Goal: Transaction & Acquisition: Purchase product/service

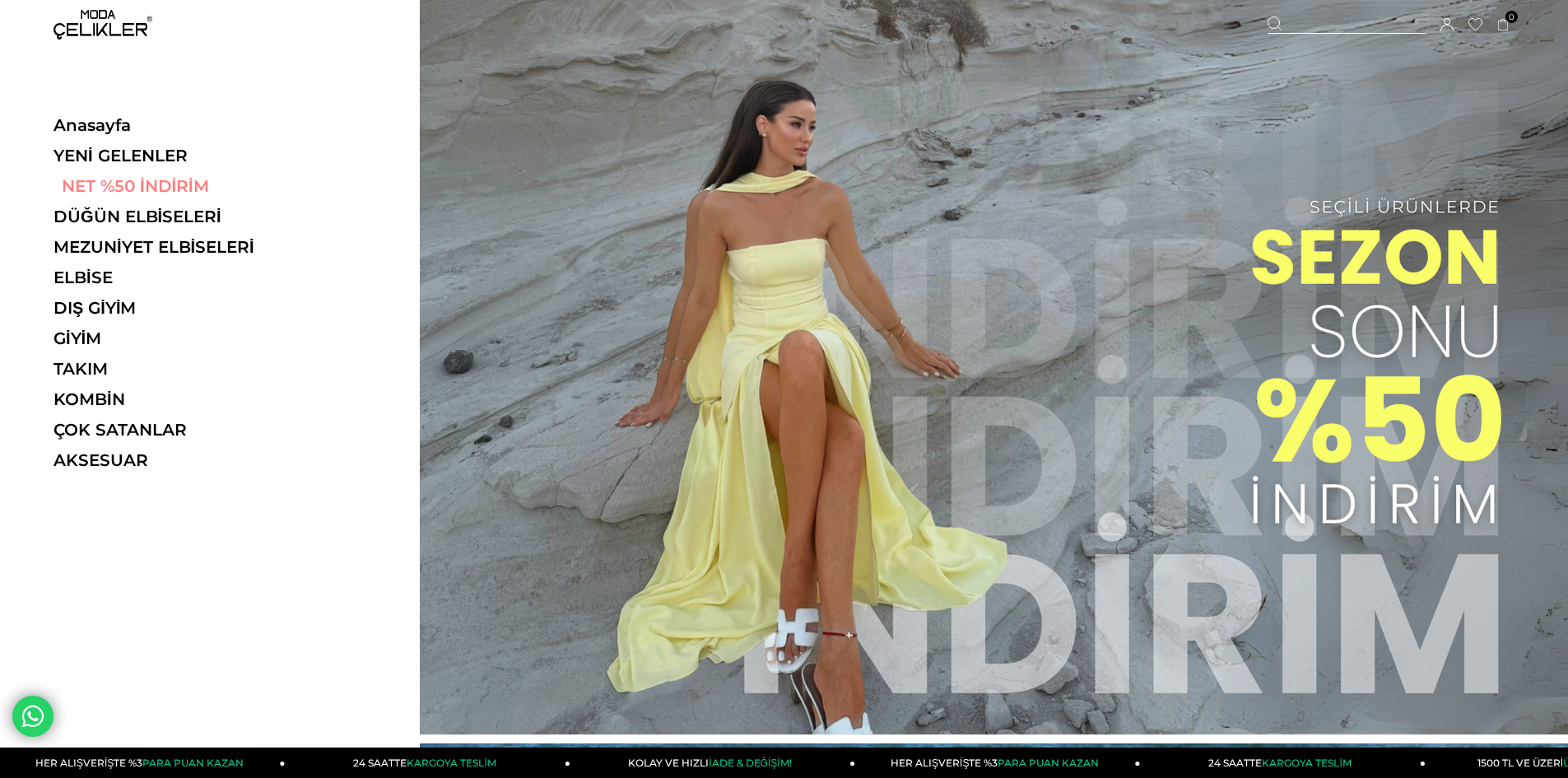
click at [148, 180] on link "NET %50 İNDİRİM" at bounding box center [166, 186] width 226 height 20
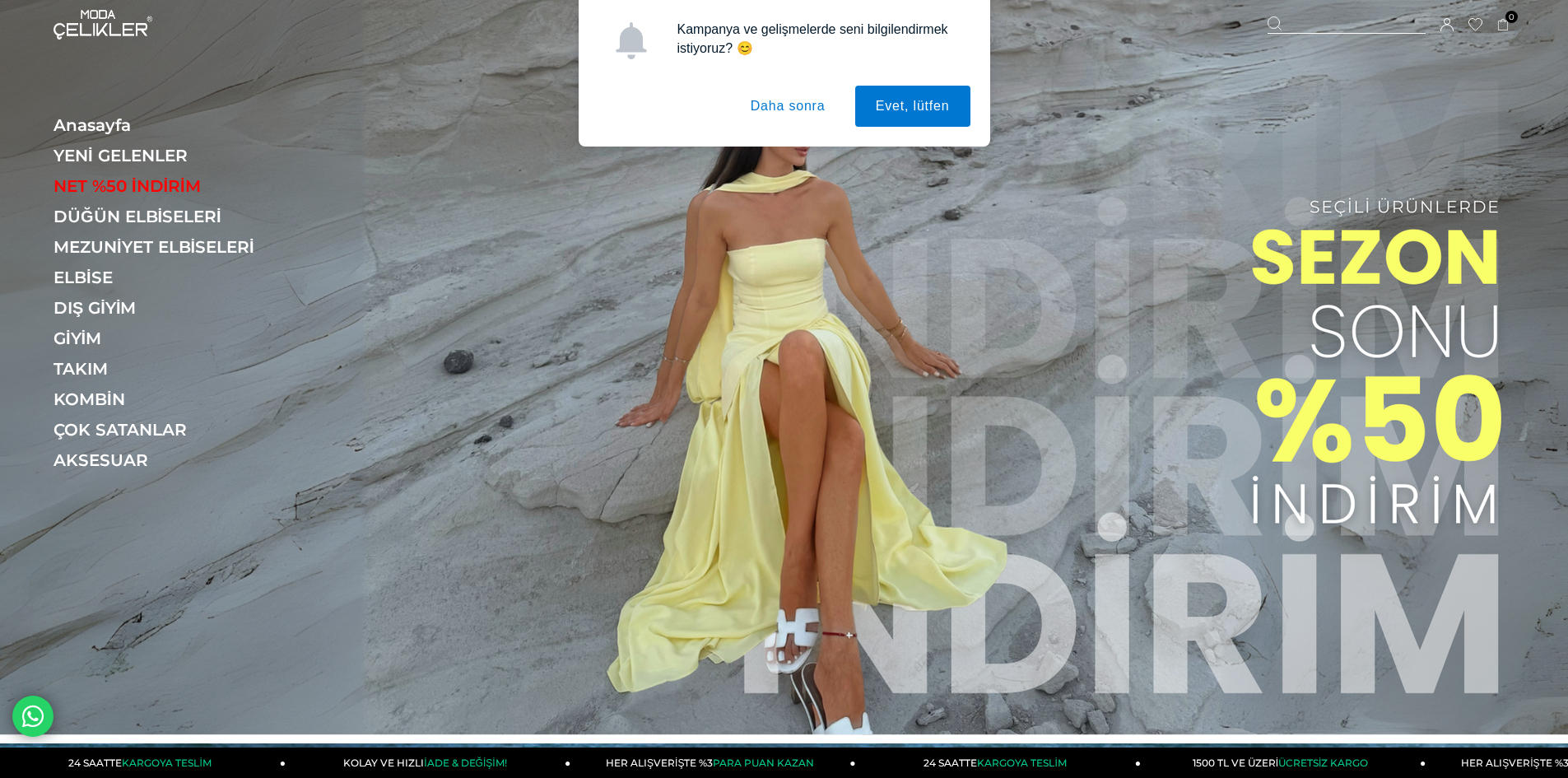
click at [796, 100] on button "Daha sonra" at bounding box center [787, 106] width 116 height 41
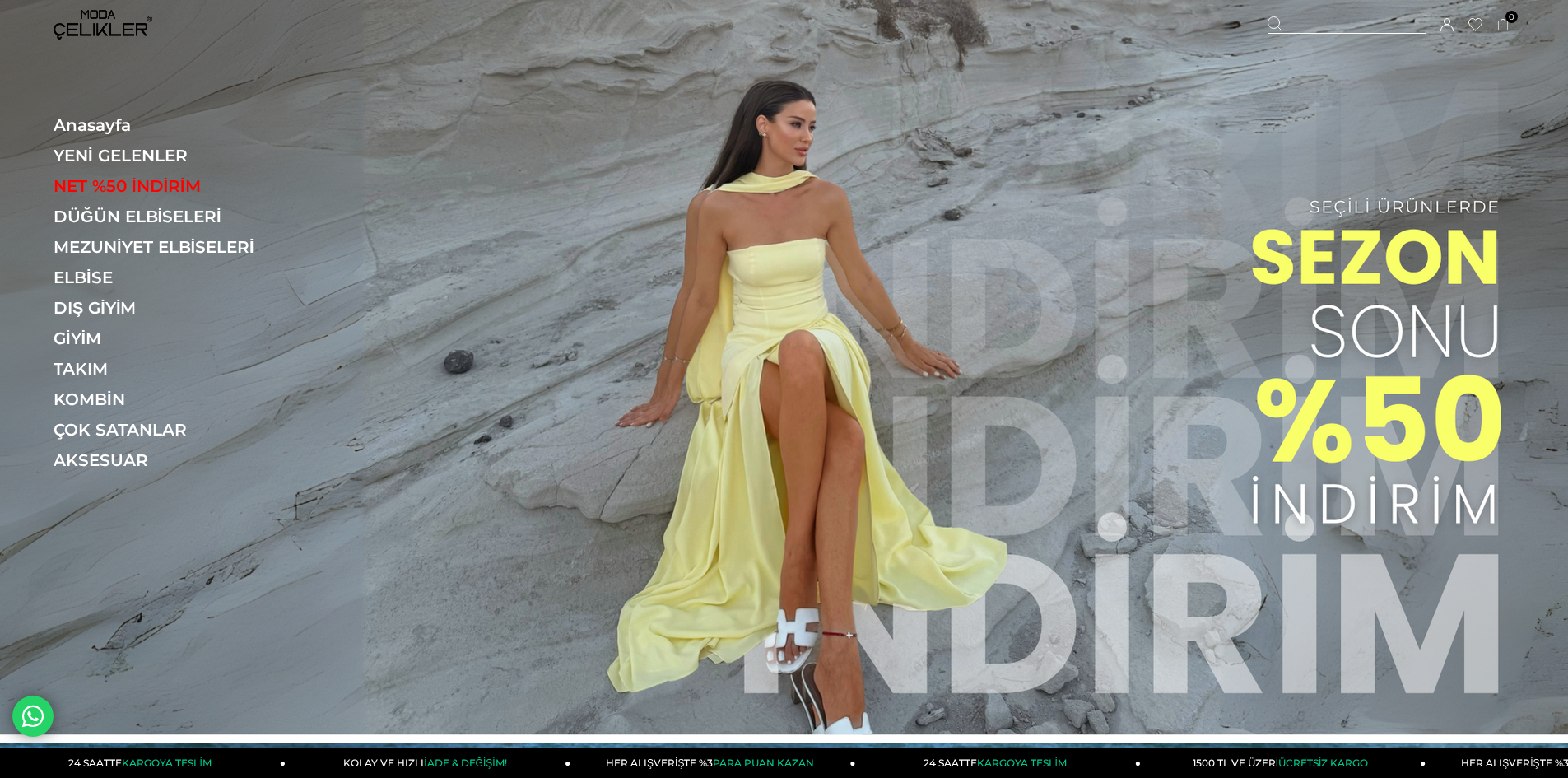
click at [161, 179] on link "NET %50 İNDİRİM" at bounding box center [166, 186] width 226 height 20
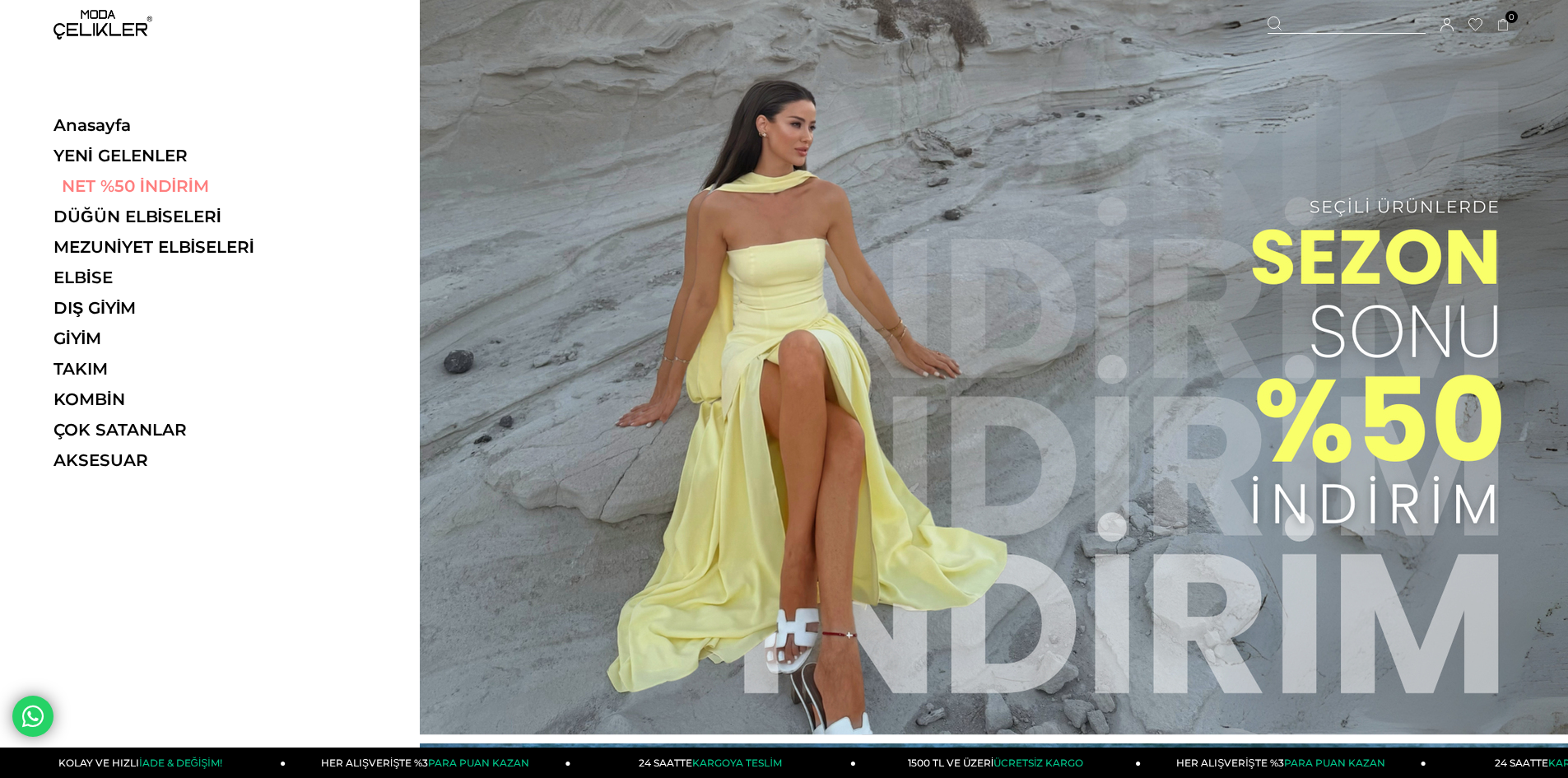
click at [103, 179] on link "NET %50 İNDİRİM" at bounding box center [166, 186] width 226 height 20
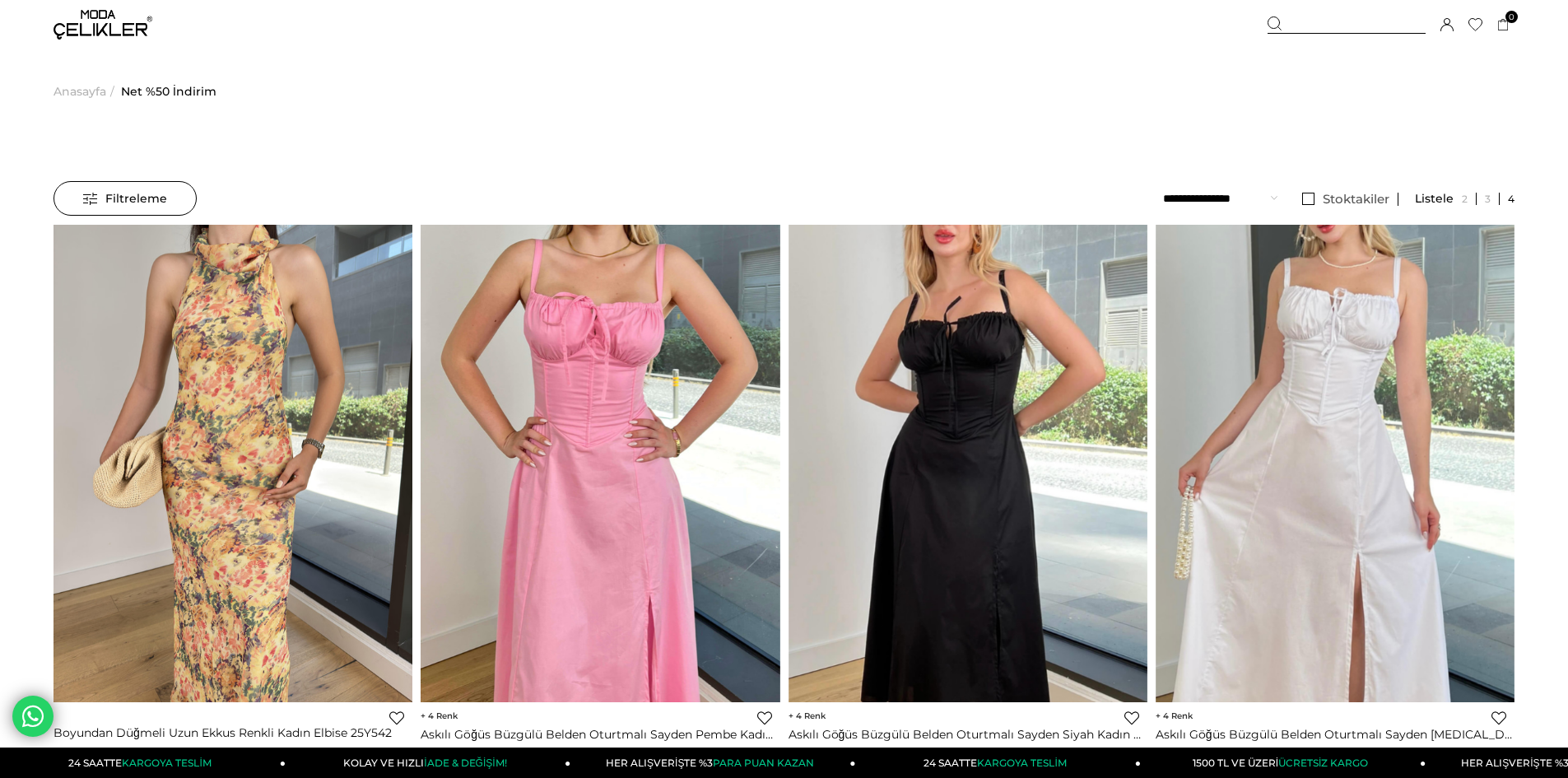
click at [1215, 207] on select "**********" at bounding box center [1219, 198] width 114 height 34
click at [1212, 197] on select "**********" at bounding box center [1219, 198] width 114 height 34
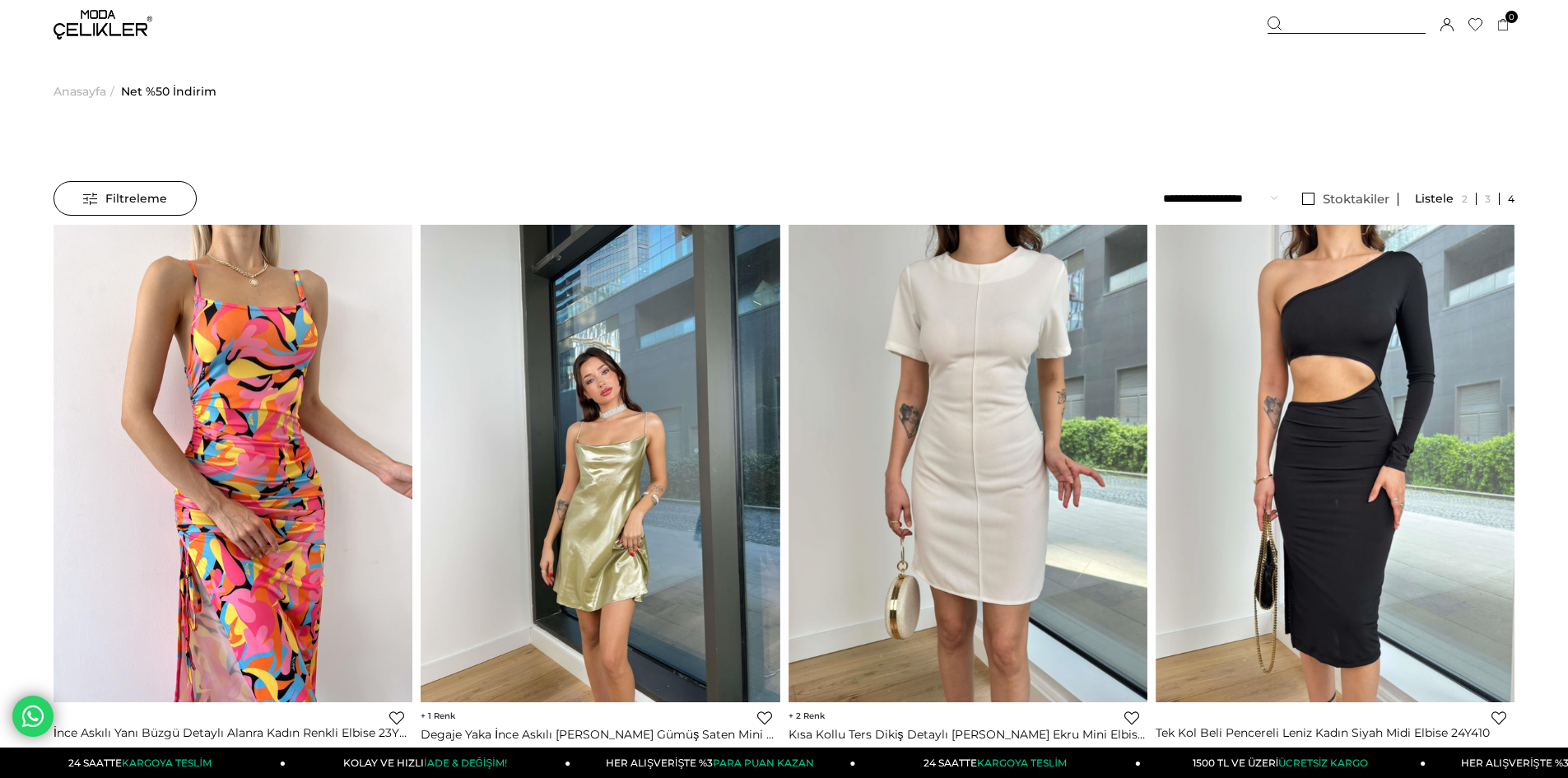
click at [870, 62] on ul "Anasayfa > Net %50 İndirim" at bounding box center [783, 91] width 1460 height 84
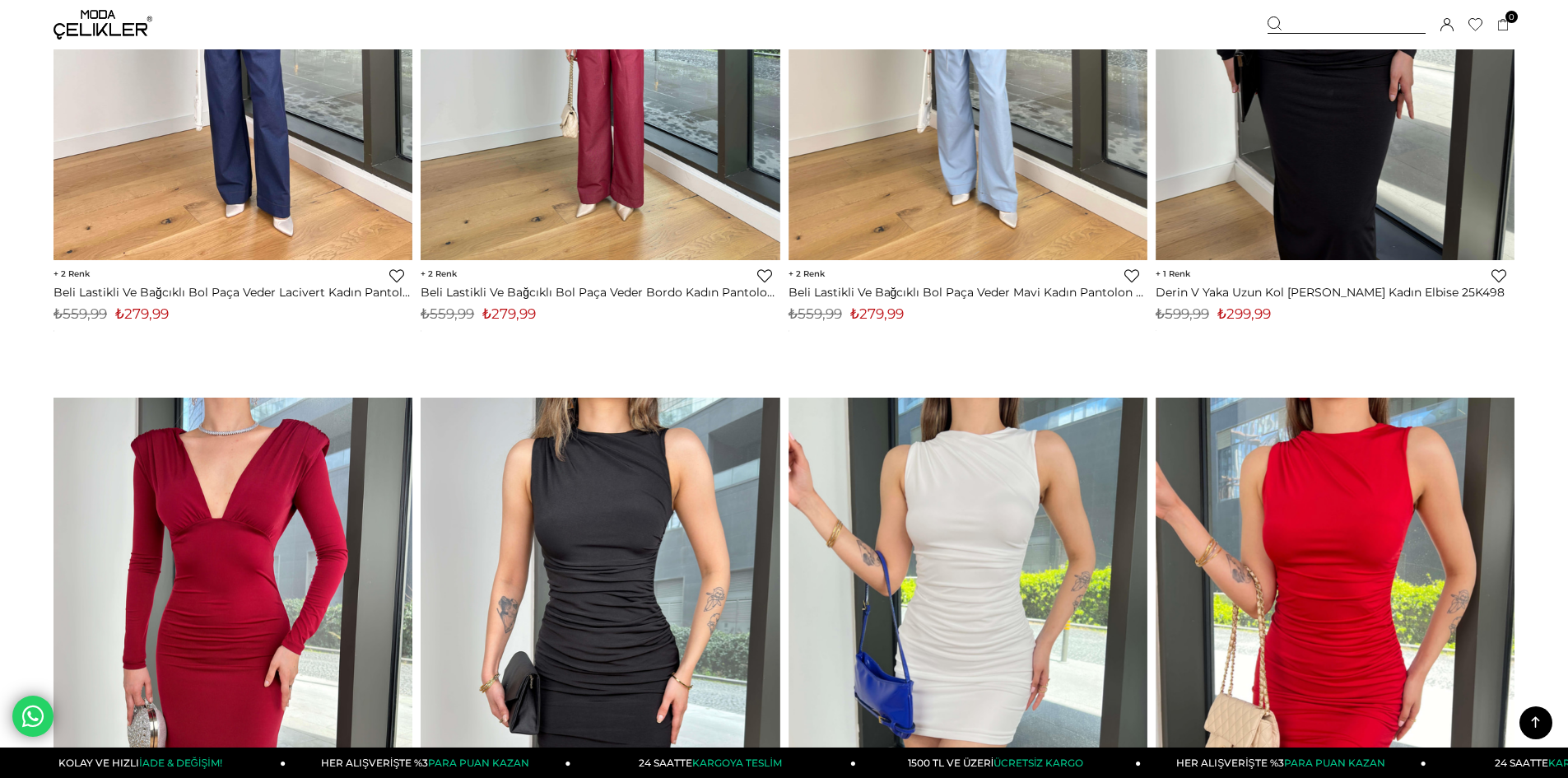
scroll to position [5431, 0]
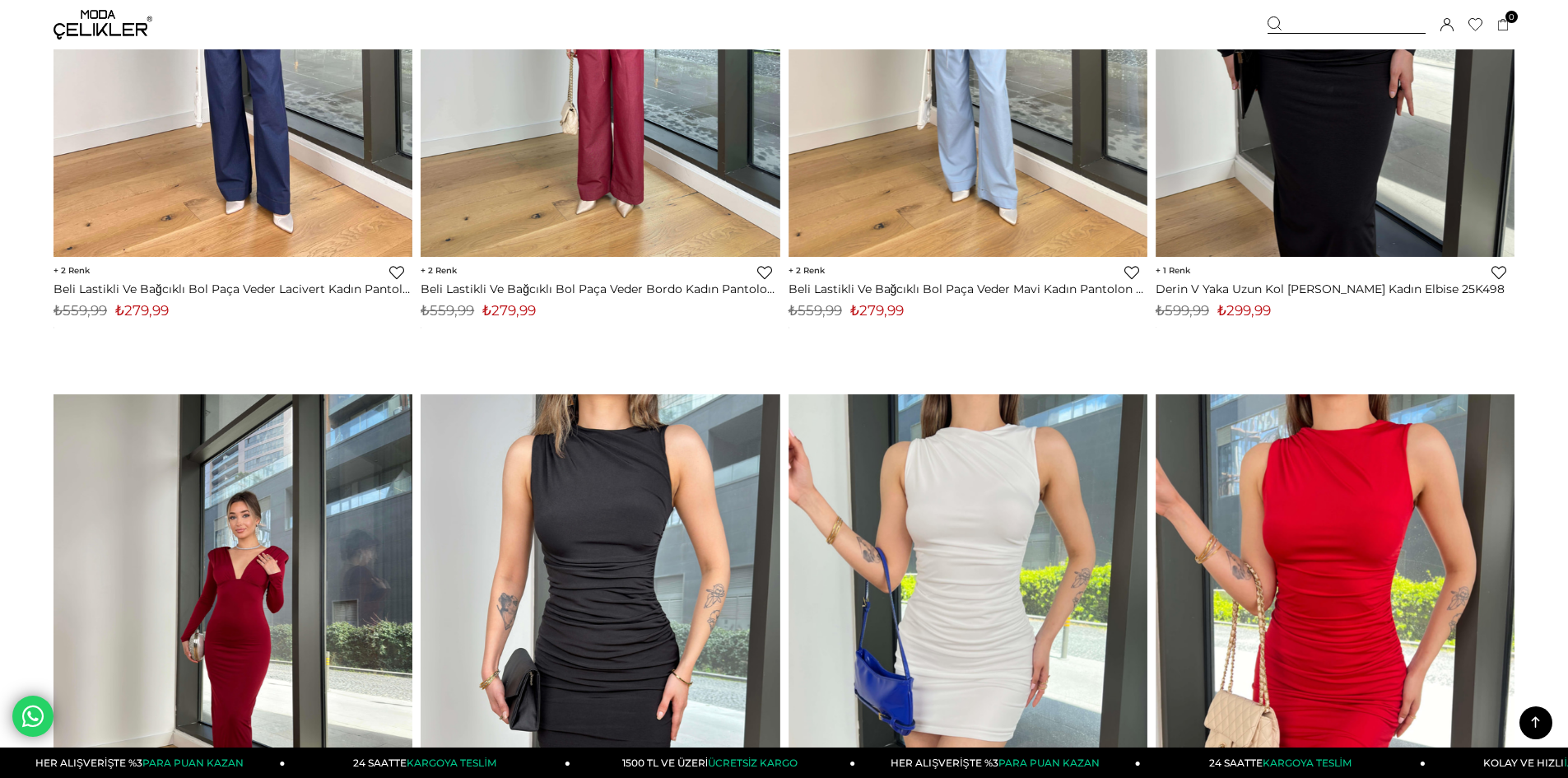
click at [188, 546] on img at bounding box center [232, 633] width 359 height 479
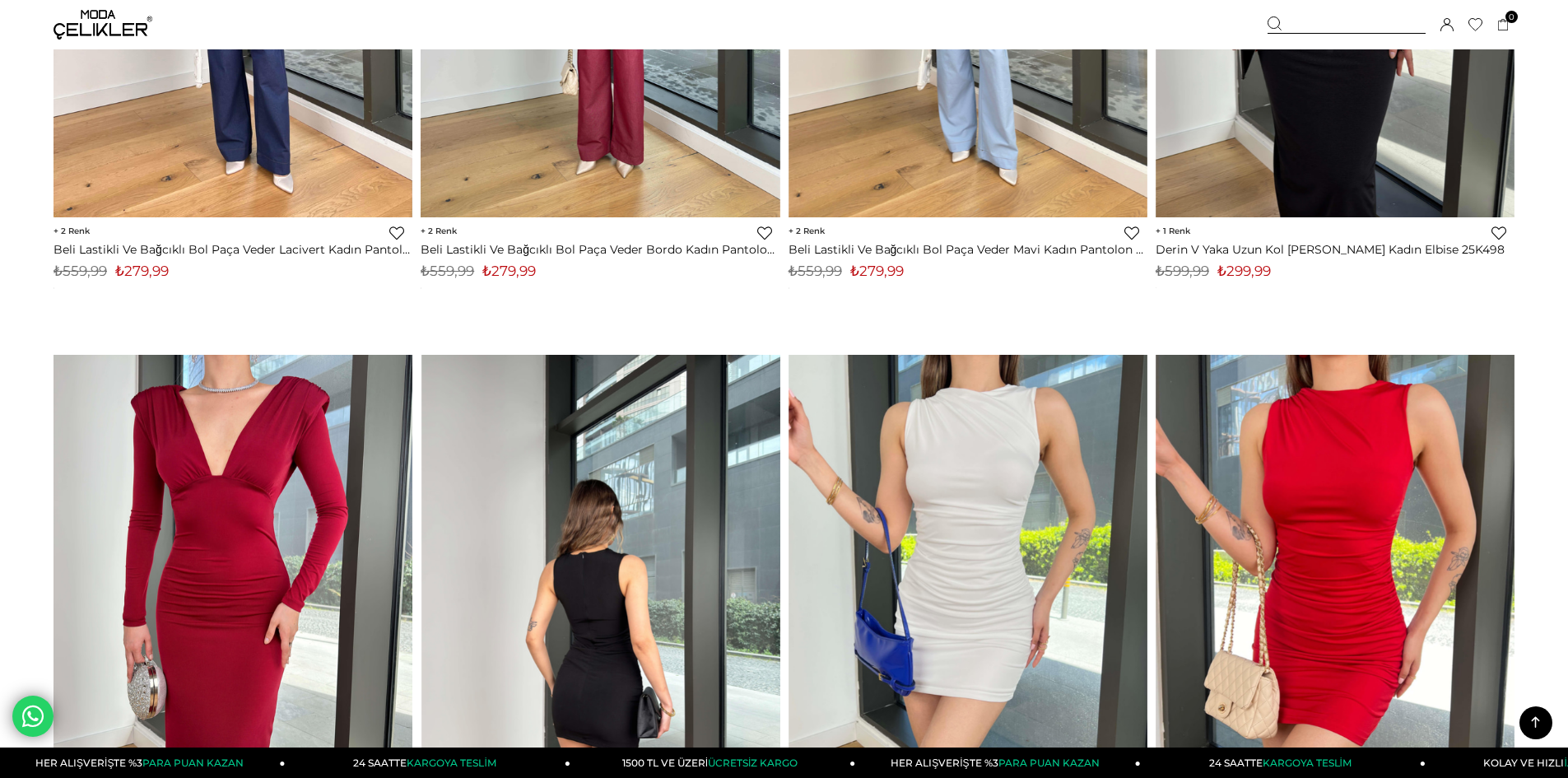
scroll to position [5622, 0]
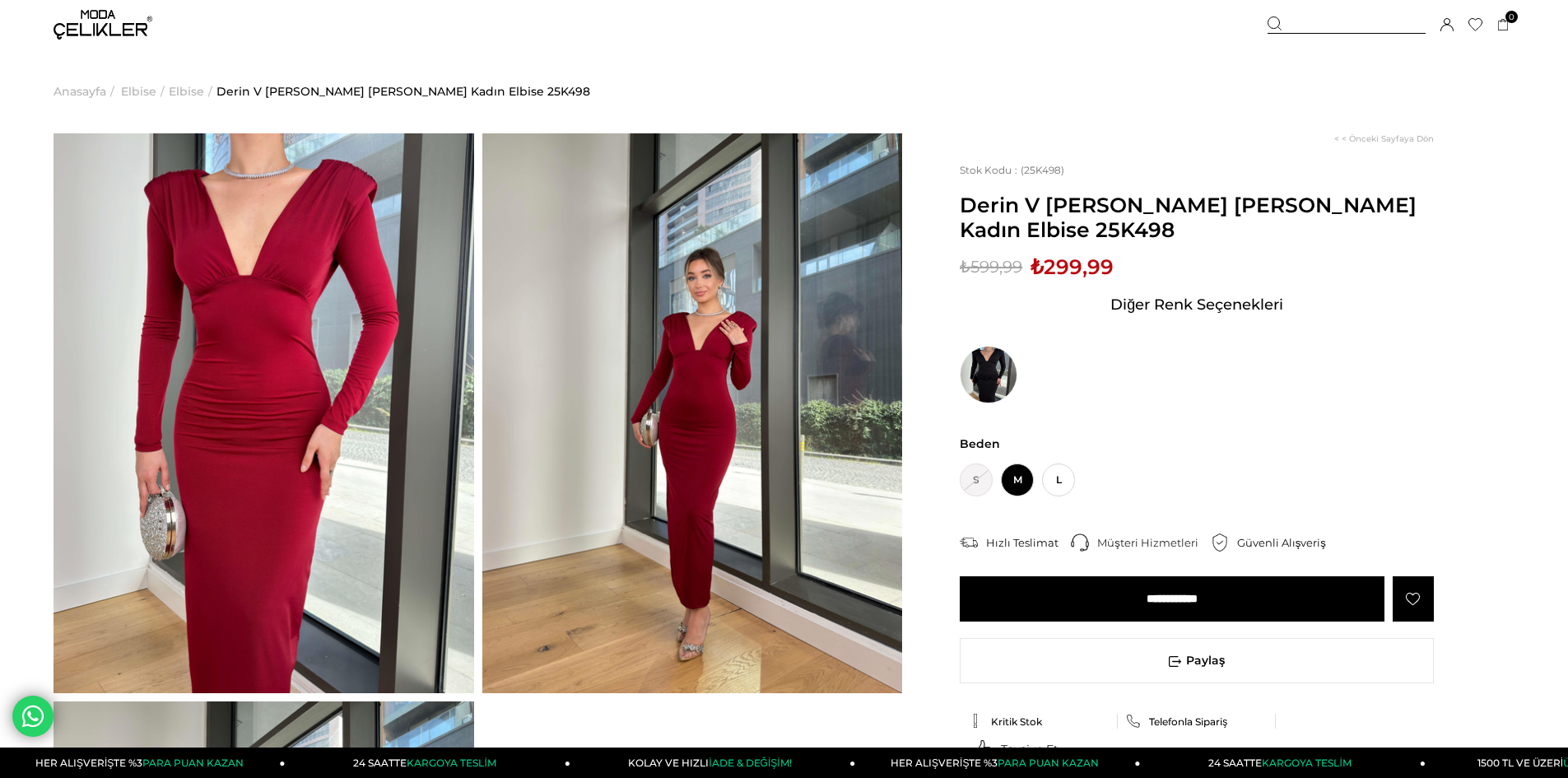
click at [1142, 607] on input "**********" at bounding box center [1171, 598] width 424 height 46
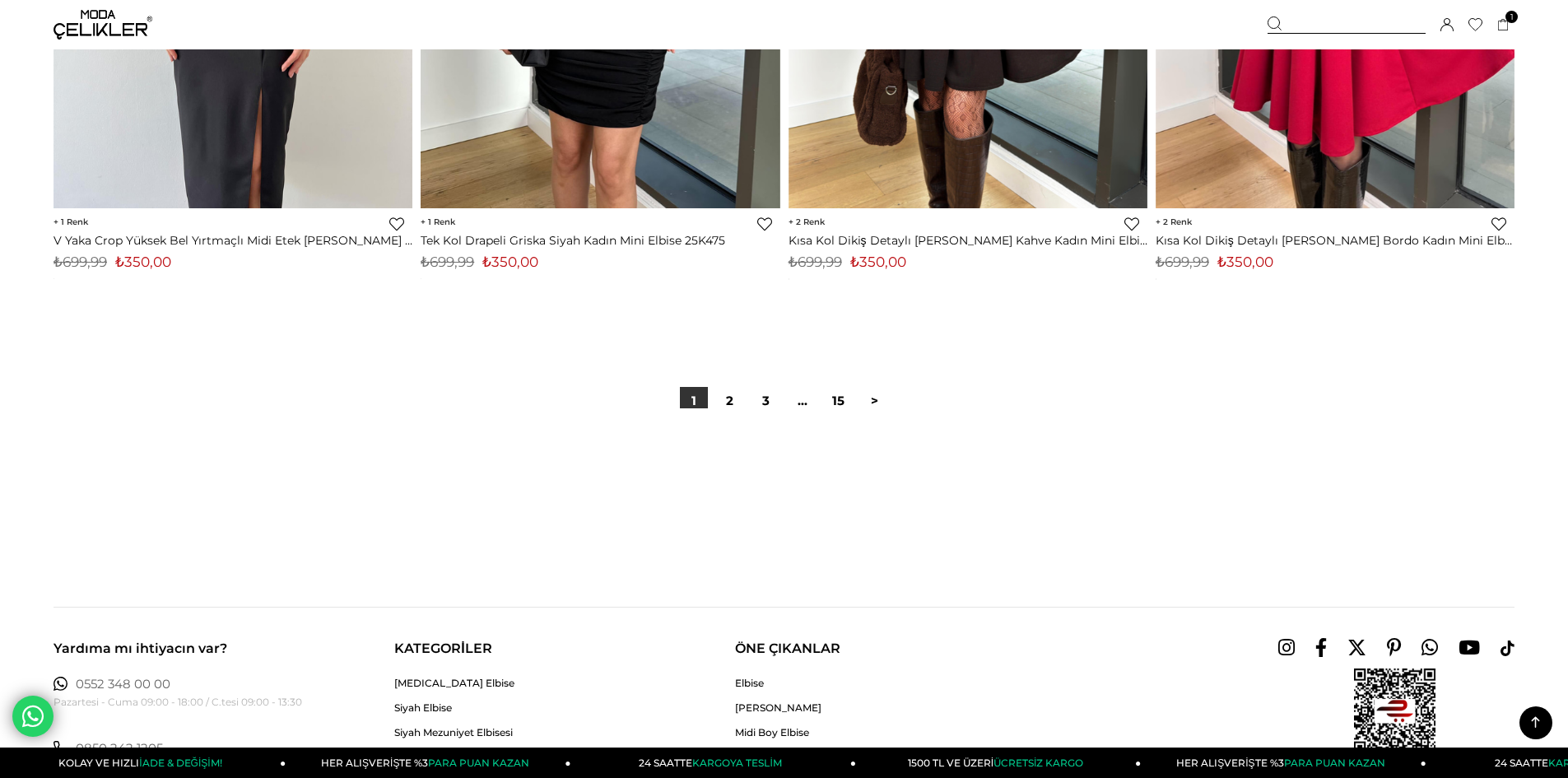
scroll to position [12260, 0]
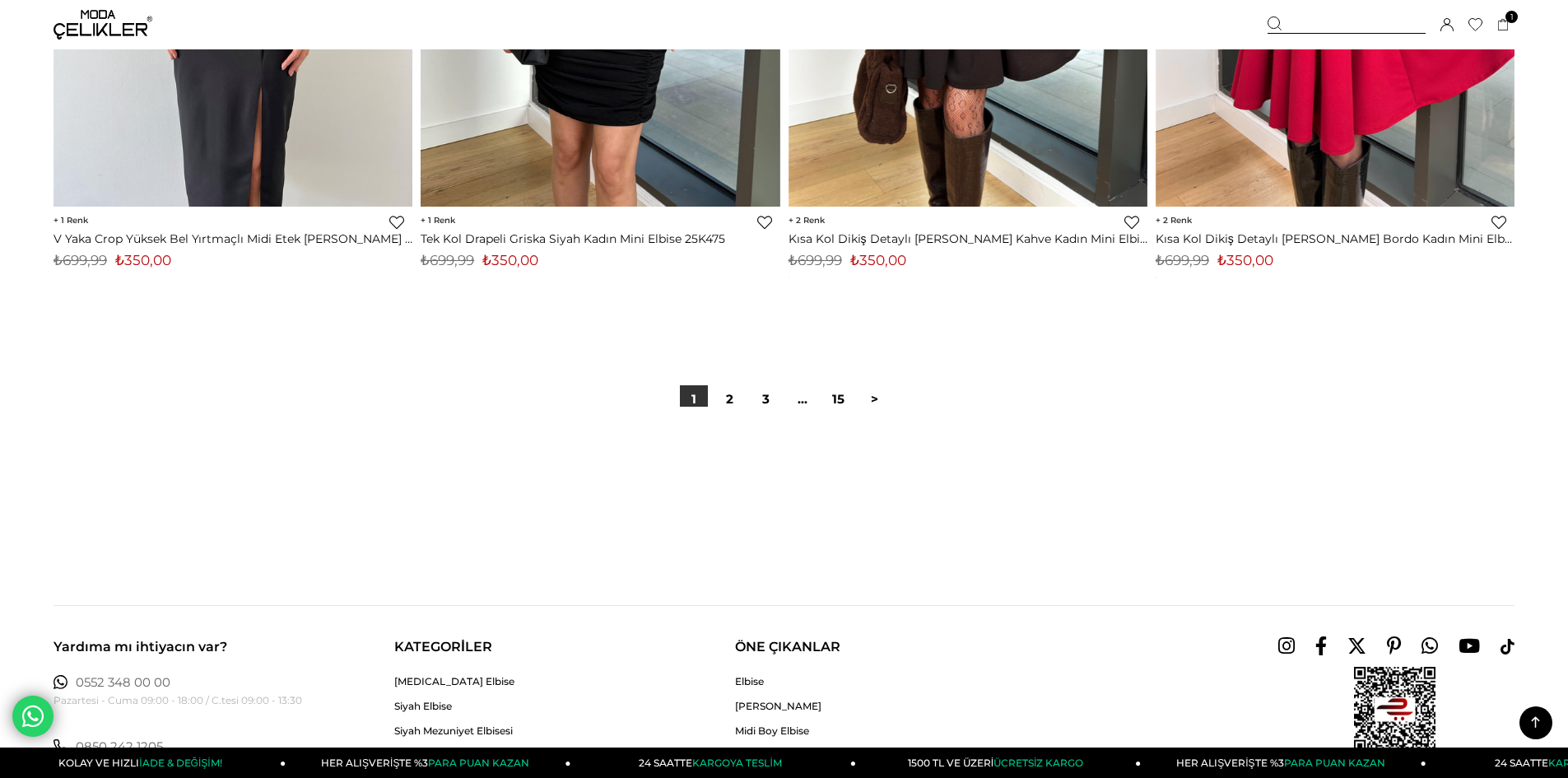
click at [721, 408] on div at bounding box center [783, 459] width 1460 height 105
click at [724, 403] on link "2" at bounding box center [730, 399] width 28 height 28
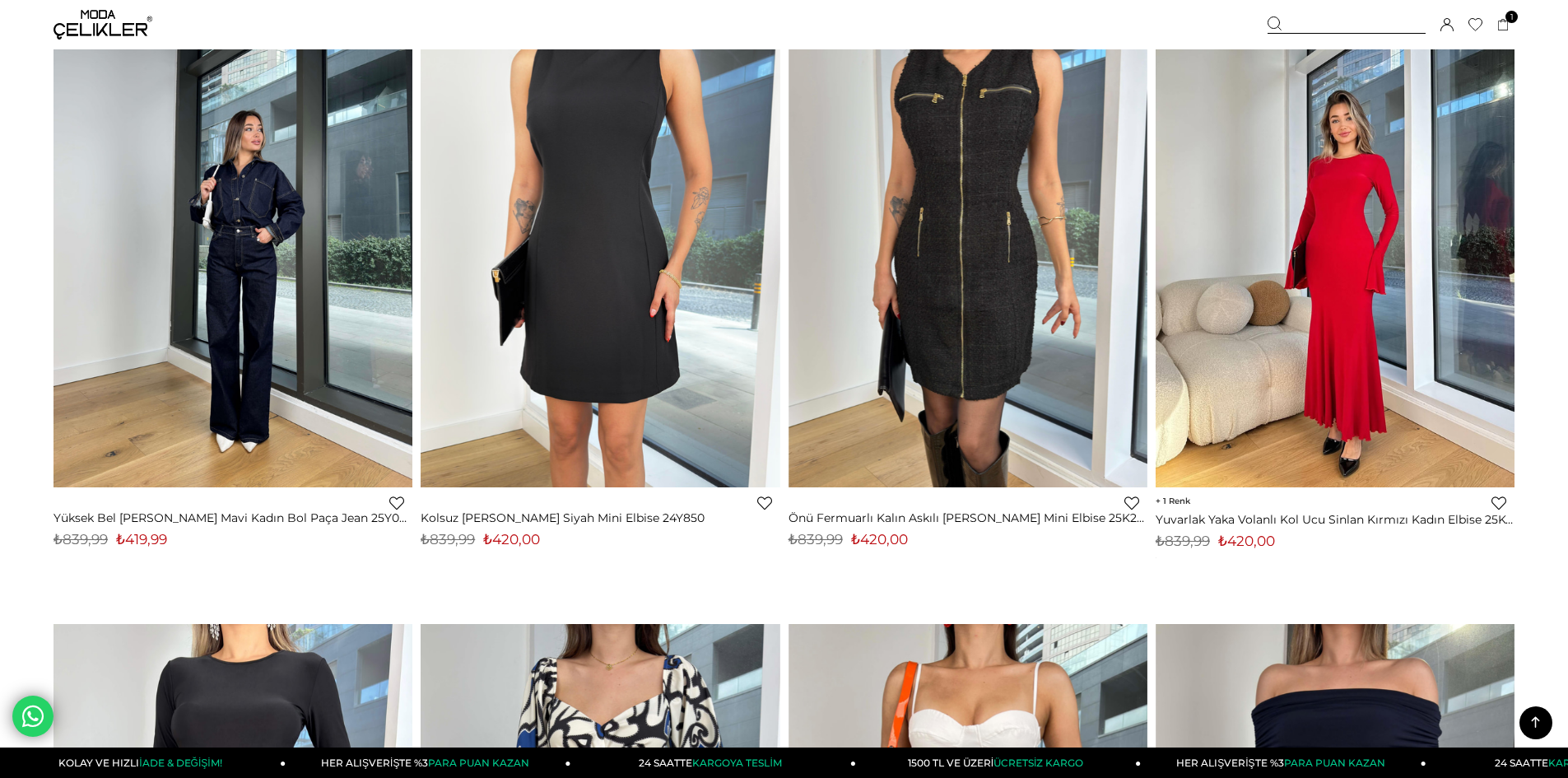
scroll to position [8229, 0]
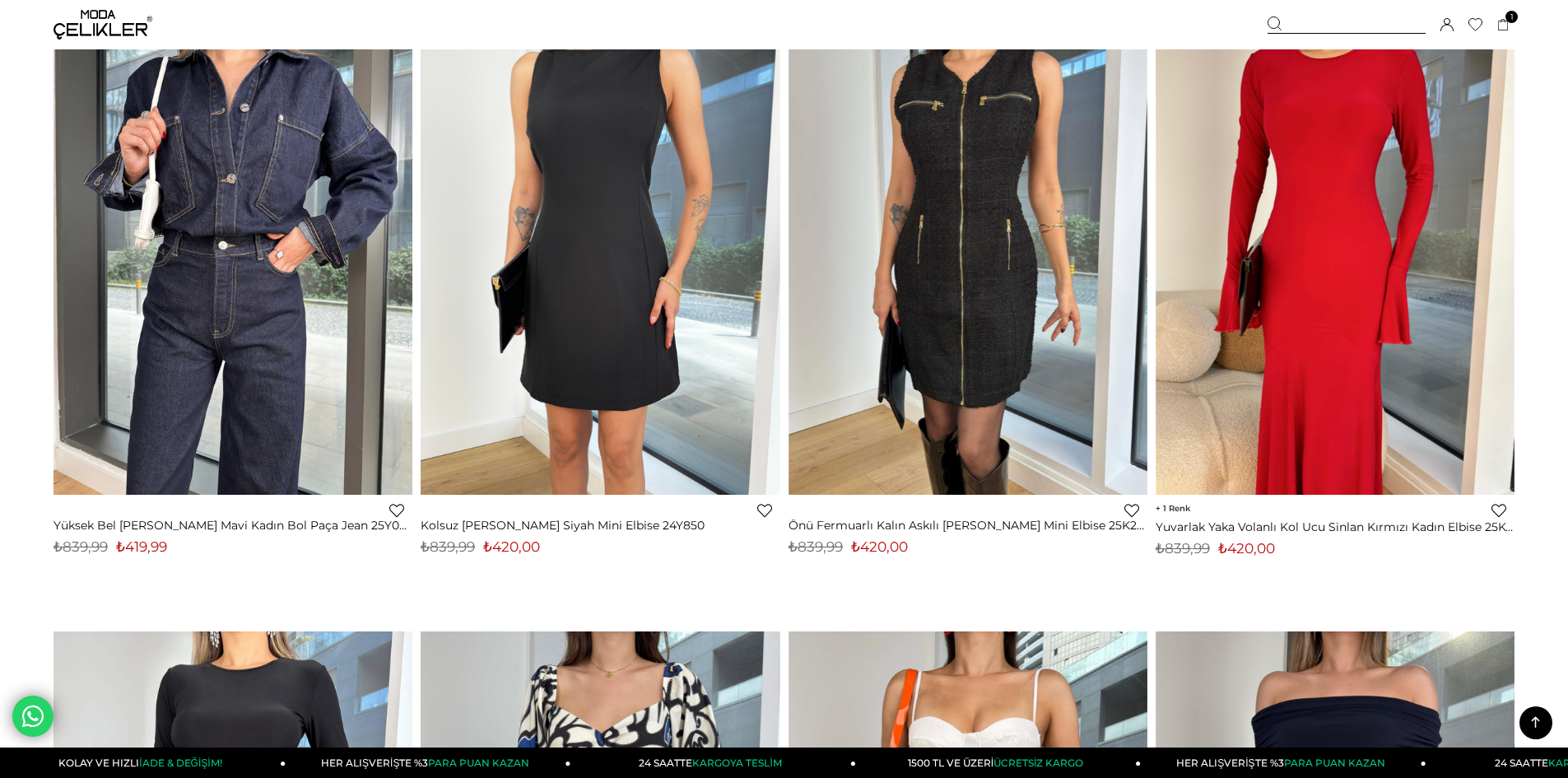
click at [253, 291] on img at bounding box center [232, 256] width 359 height 479
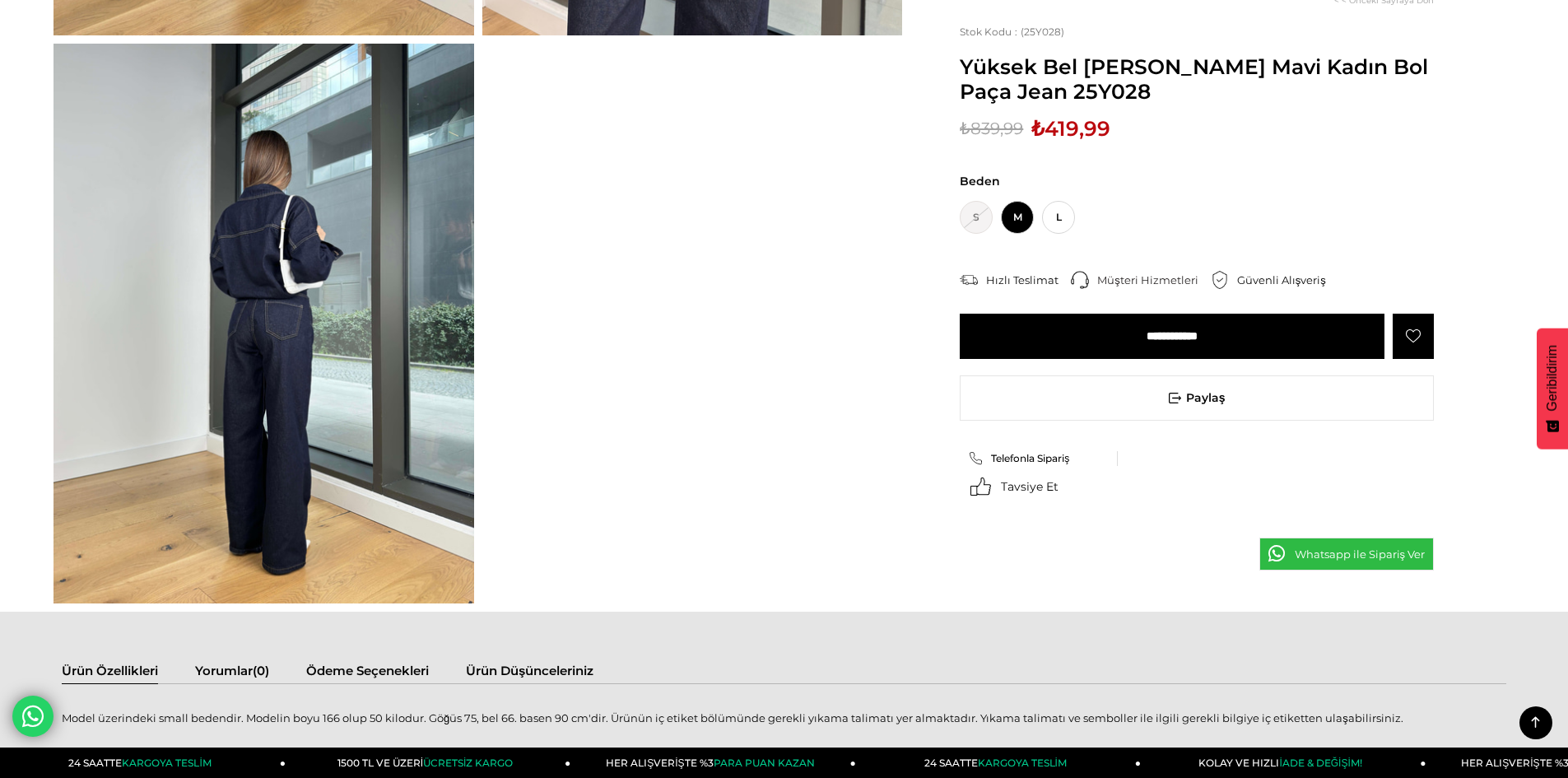
scroll to position [411, 0]
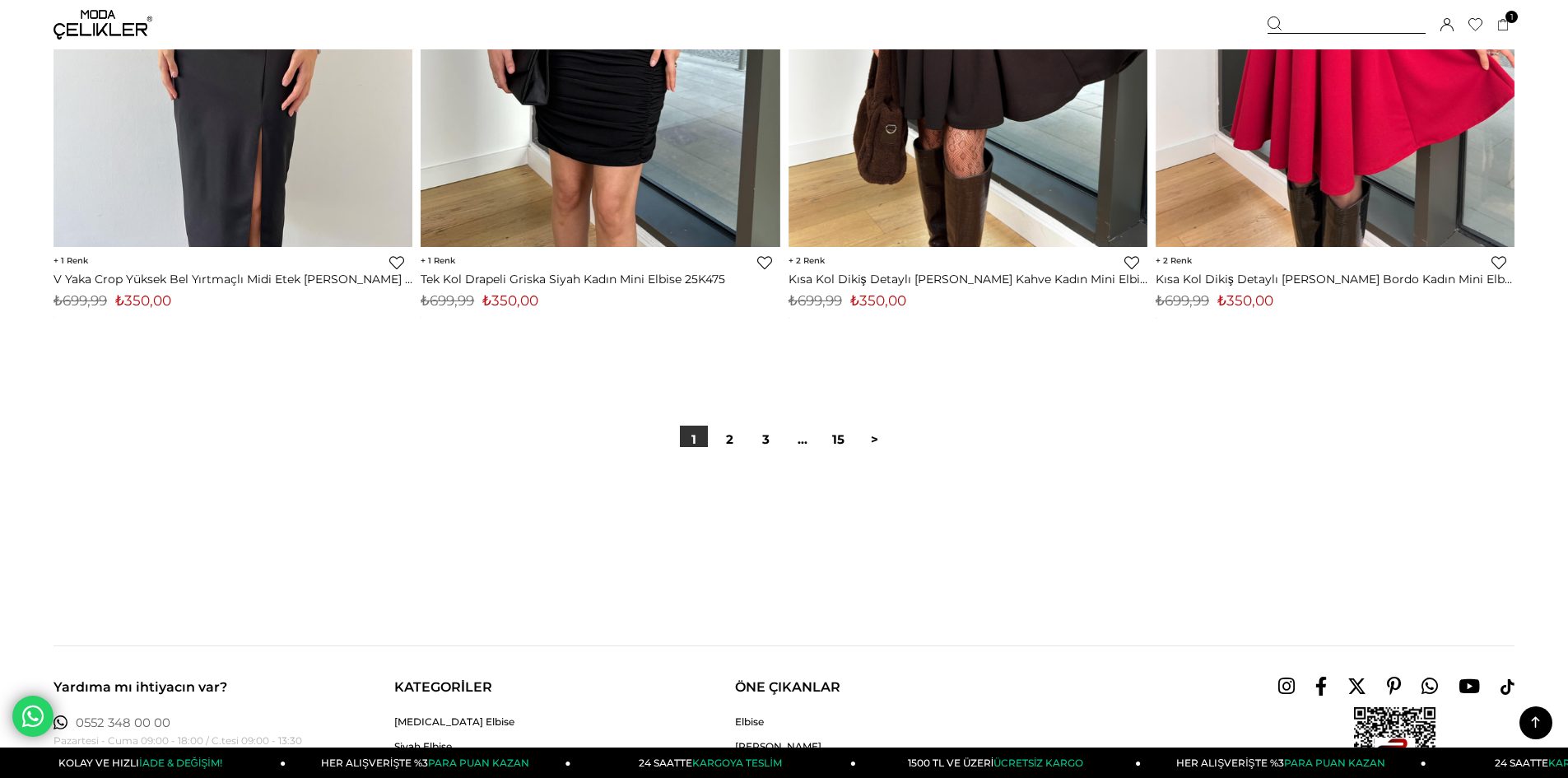
scroll to position [12213, 0]
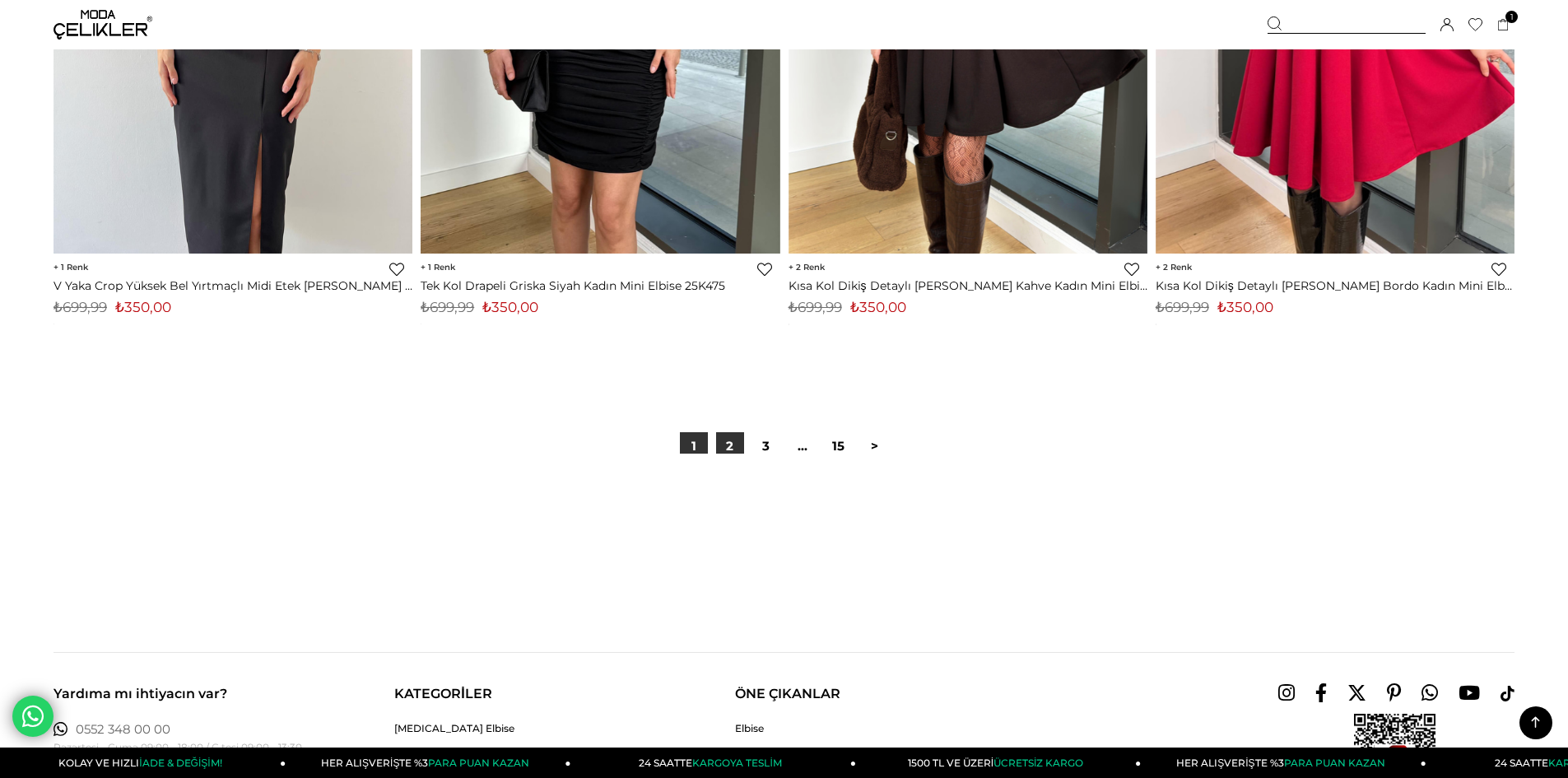
click at [723, 441] on link "2" at bounding box center [730, 446] width 28 height 28
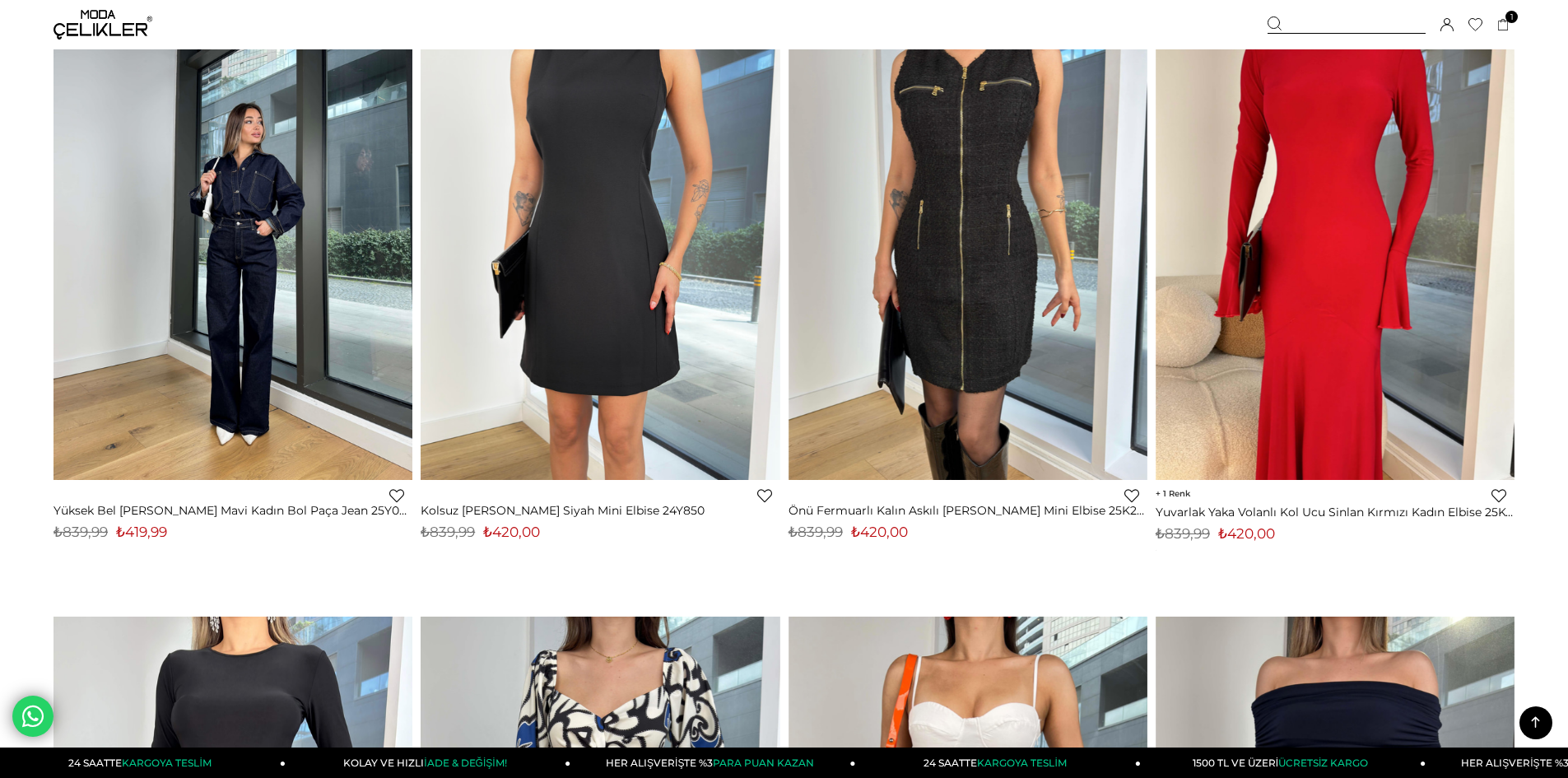
scroll to position [8147, 0]
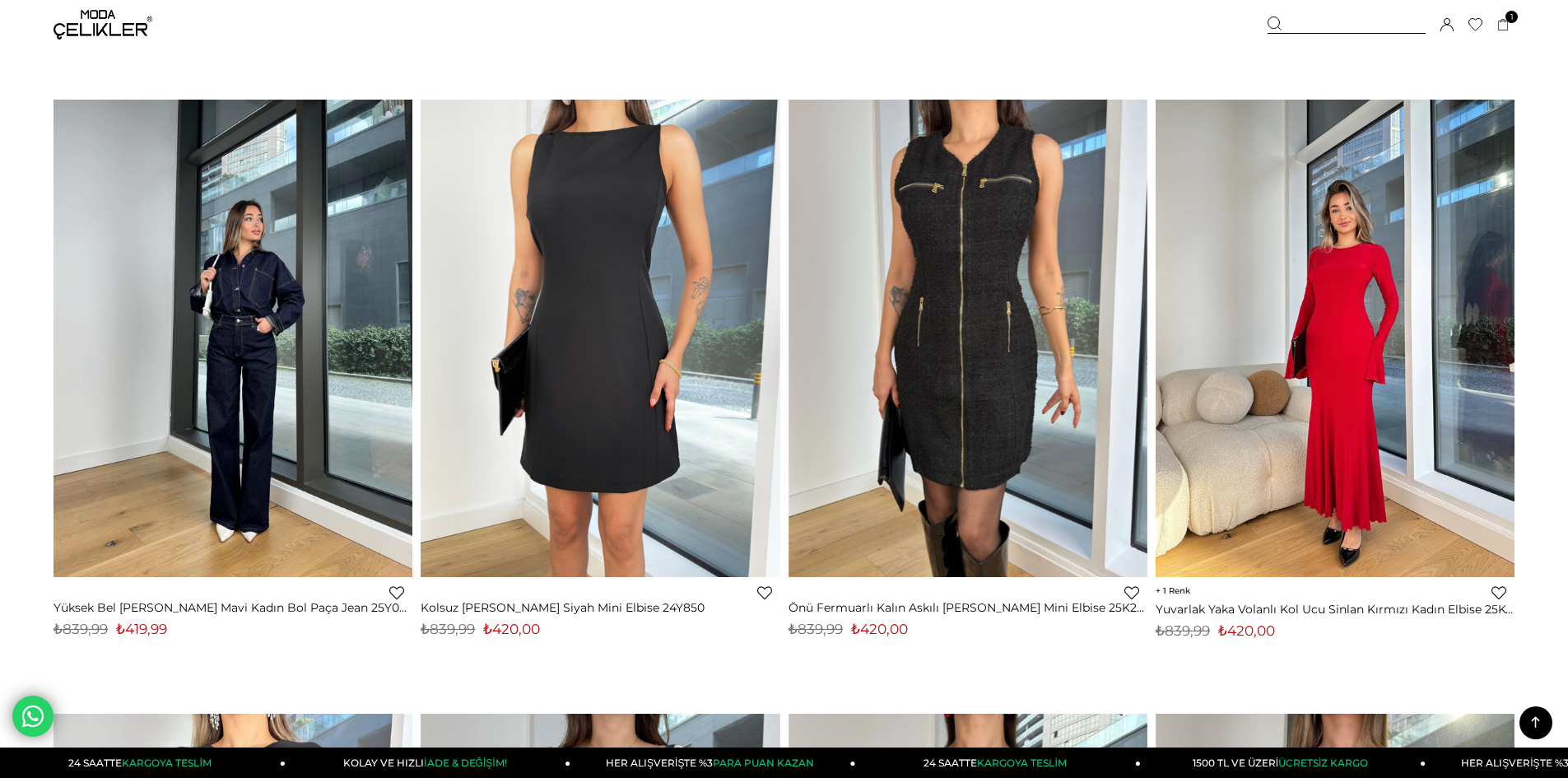
click at [1313, 417] on img at bounding box center [1335, 338] width 359 height 479
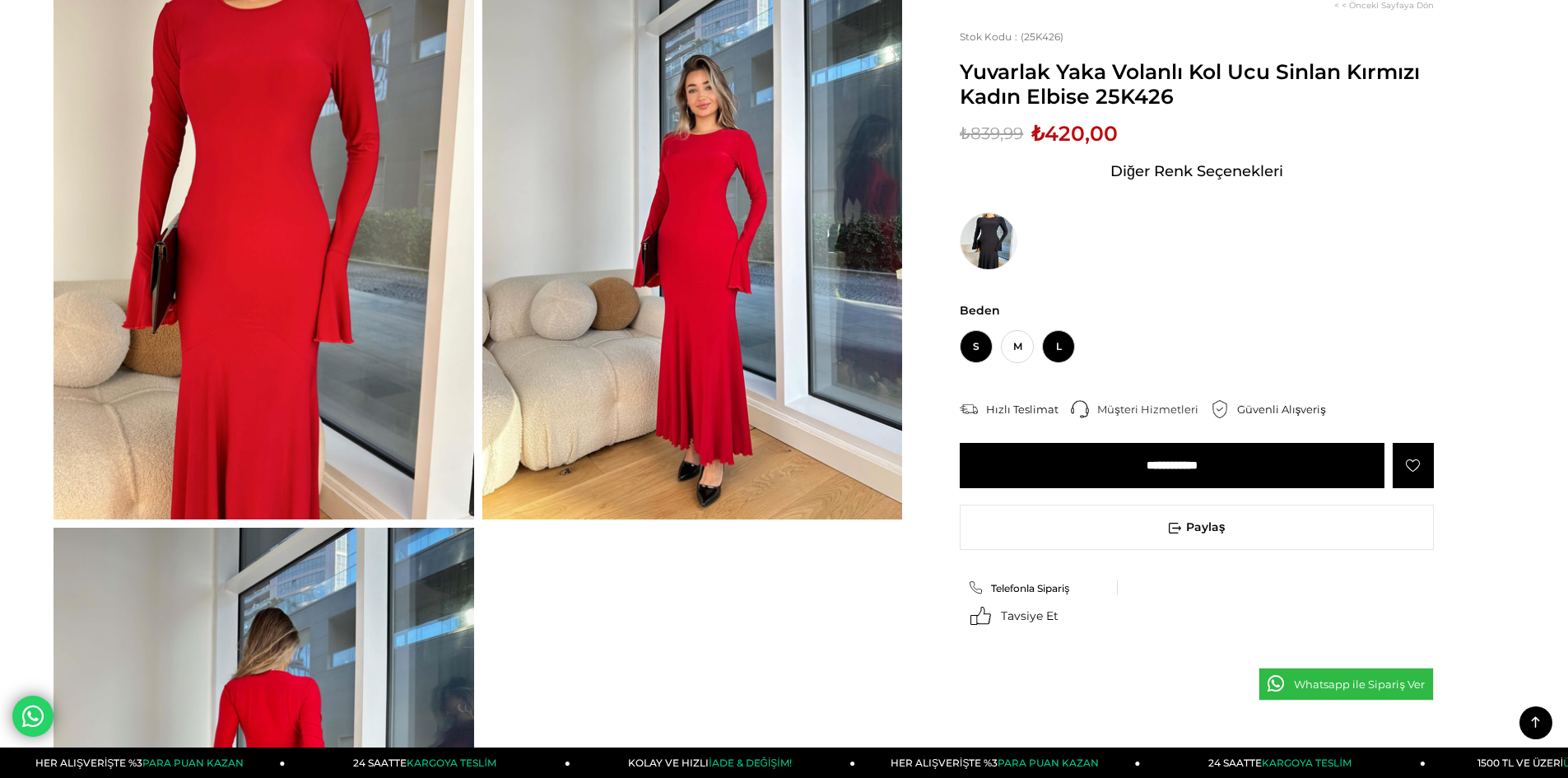
scroll to position [83, 0]
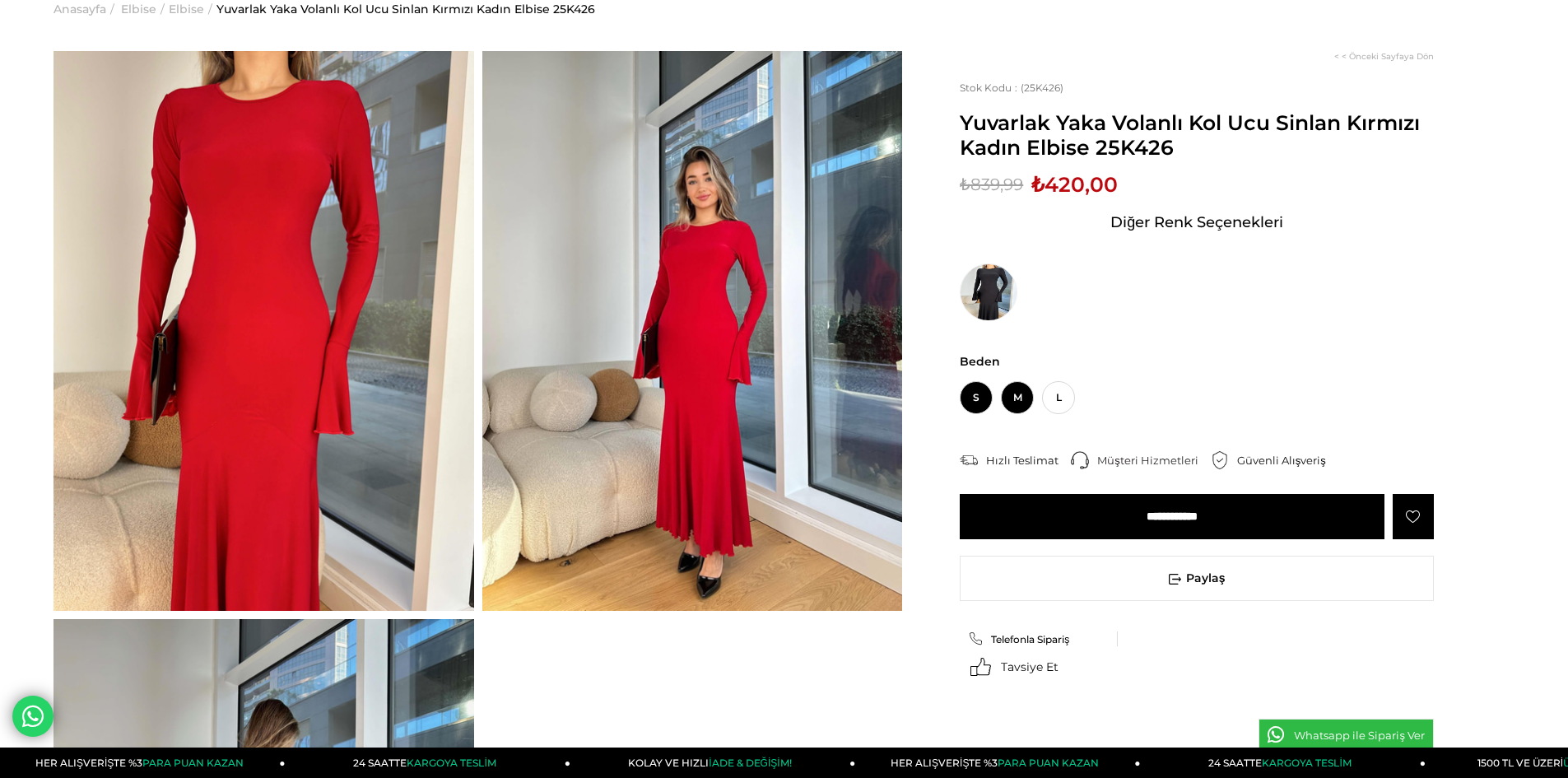
click at [1014, 400] on span "M" at bounding box center [1017, 398] width 33 height 33
click at [1077, 512] on input "**********" at bounding box center [1171, 516] width 424 height 46
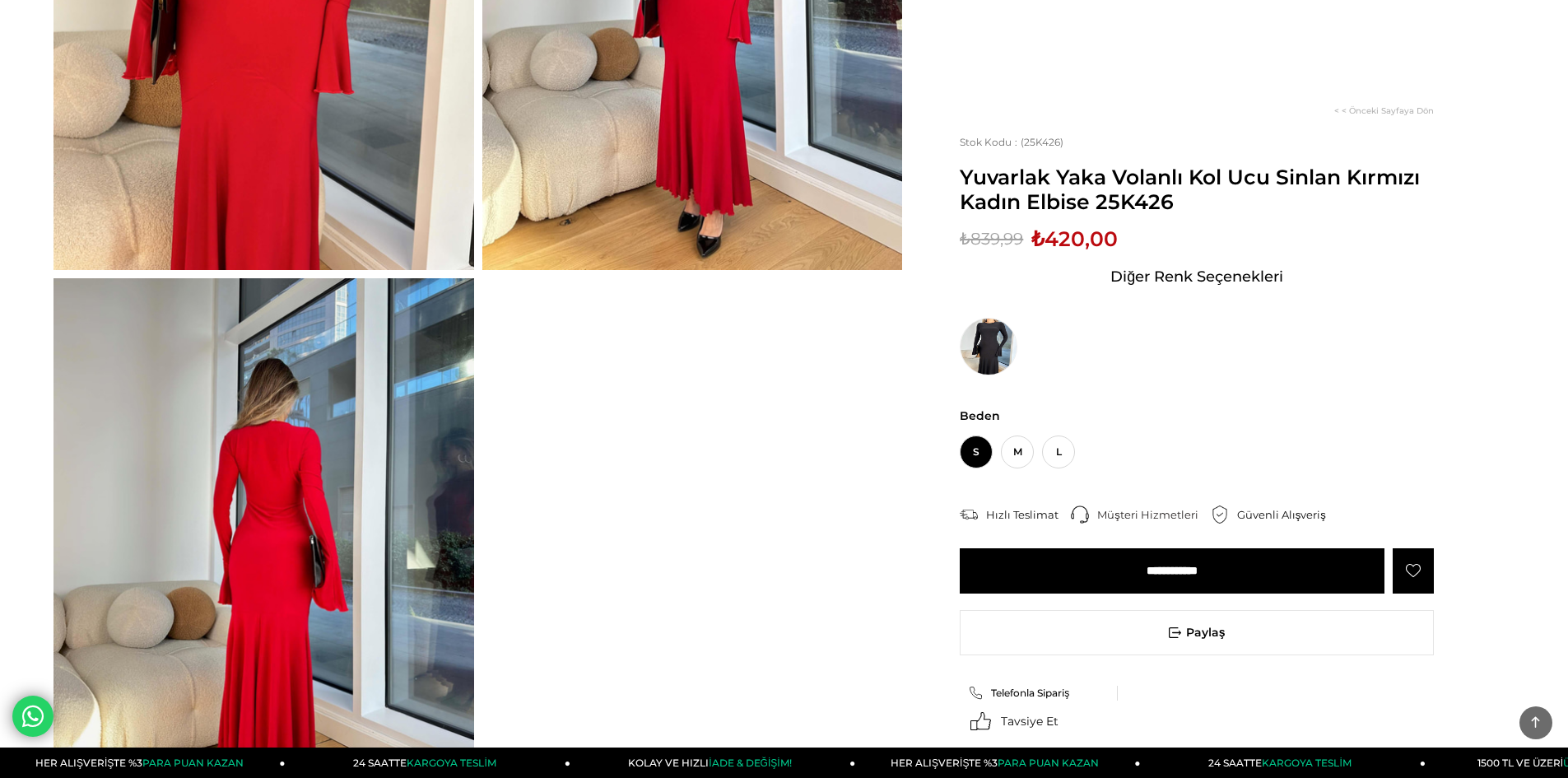
scroll to position [541, 0]
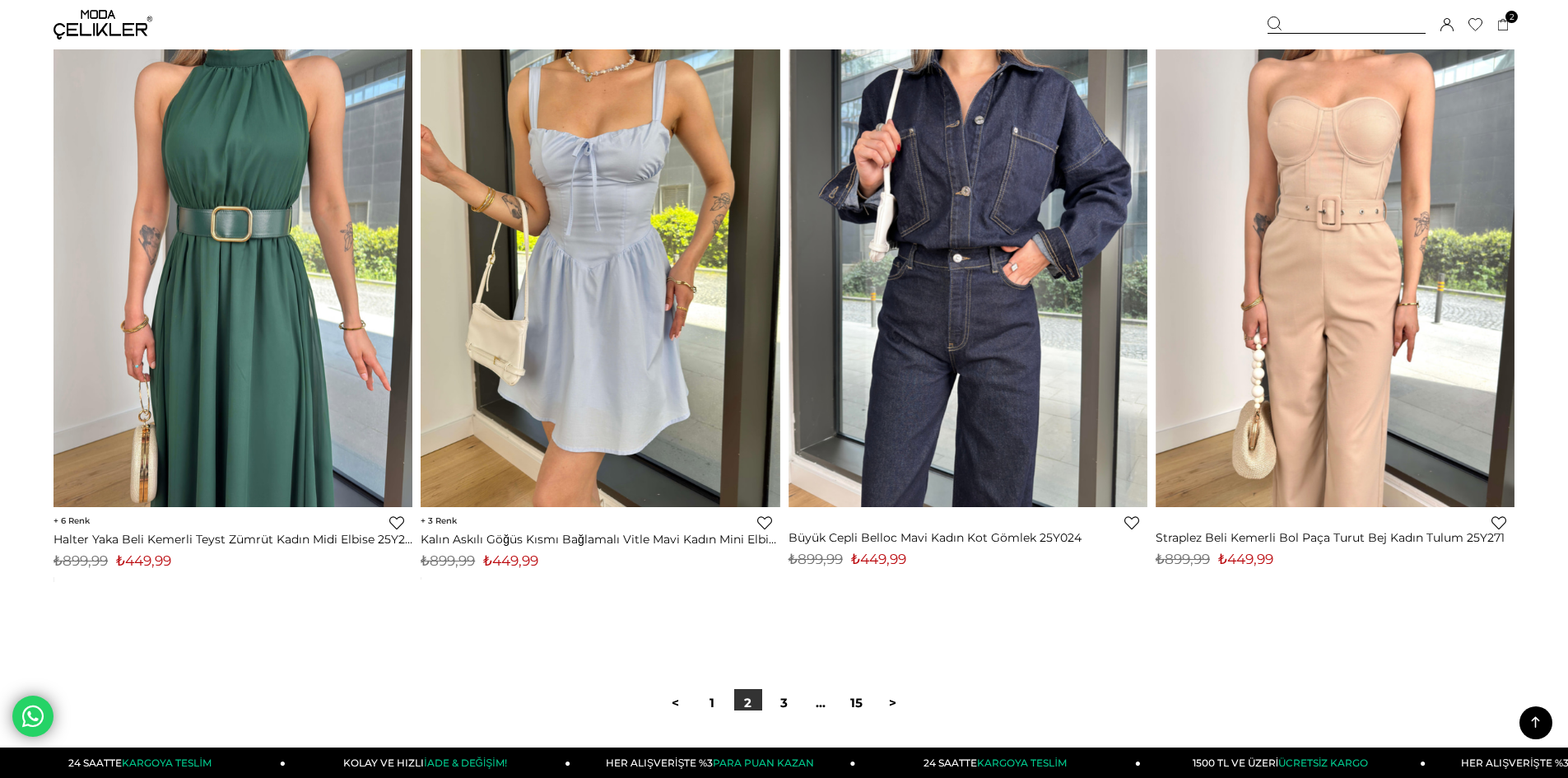
scroll to position [11908, 0]
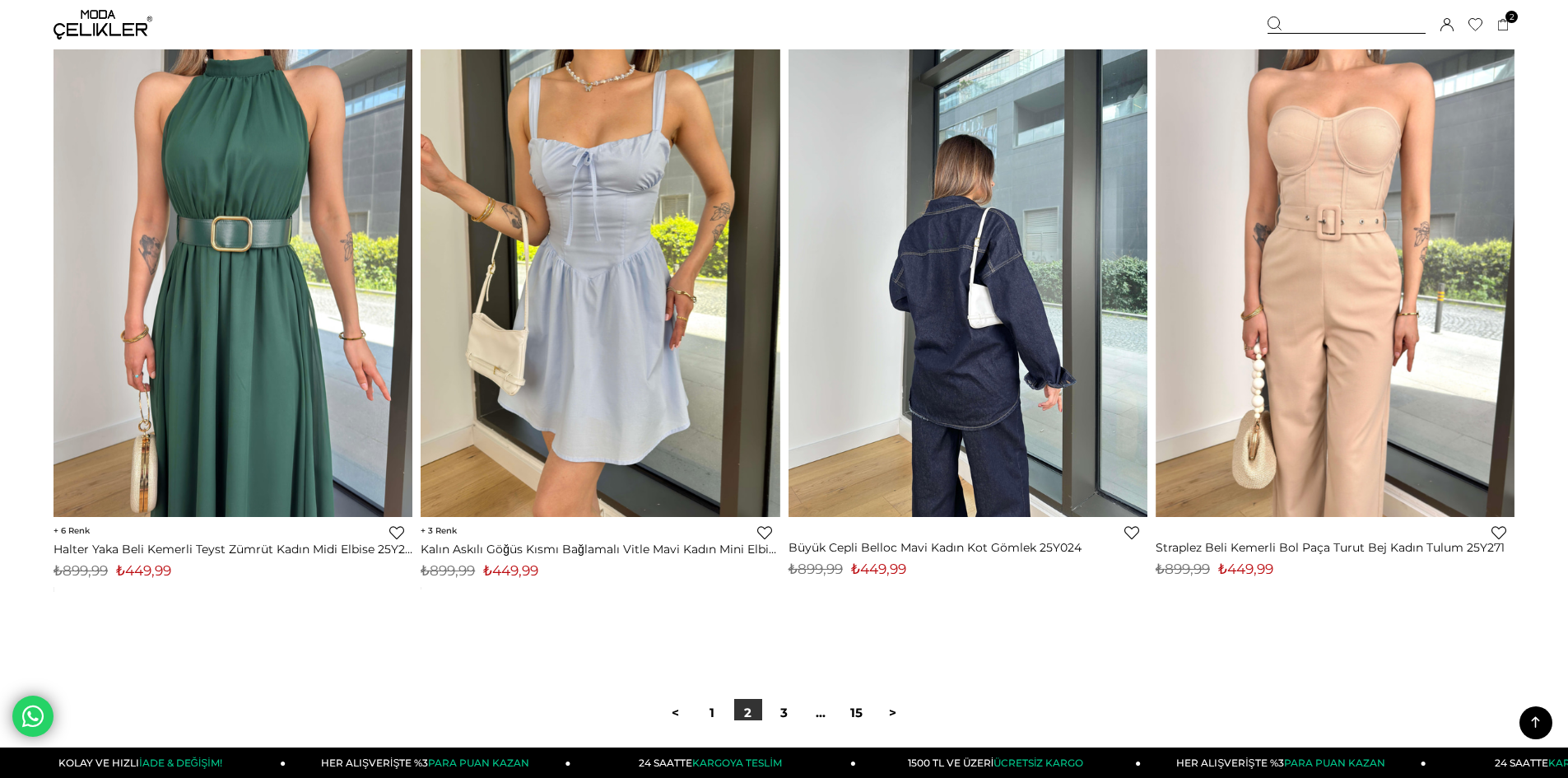
click at [1032, 400] on img at bounding box center [967, 278] width 359 height 479
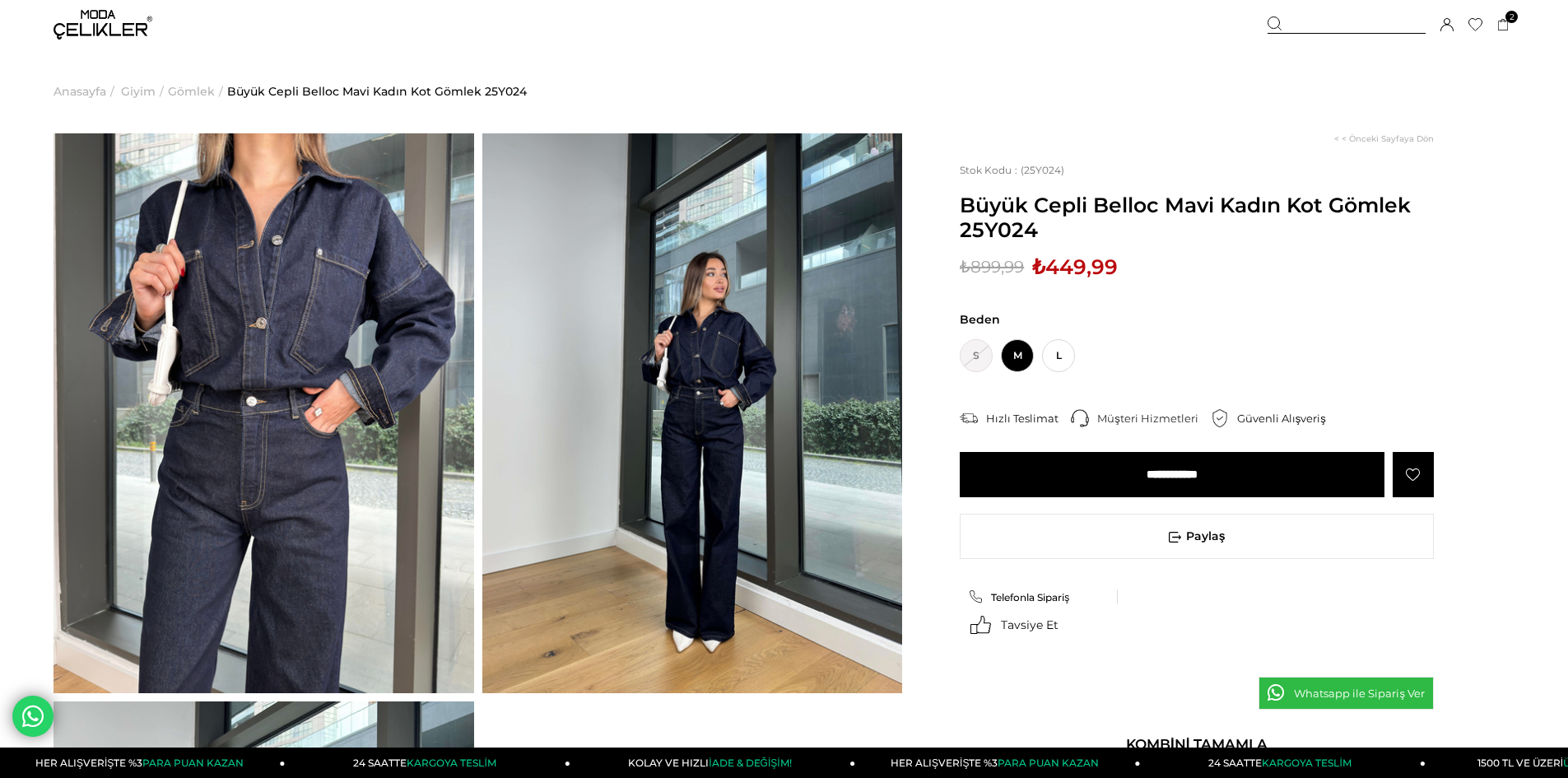
scroll to position [247, 0]
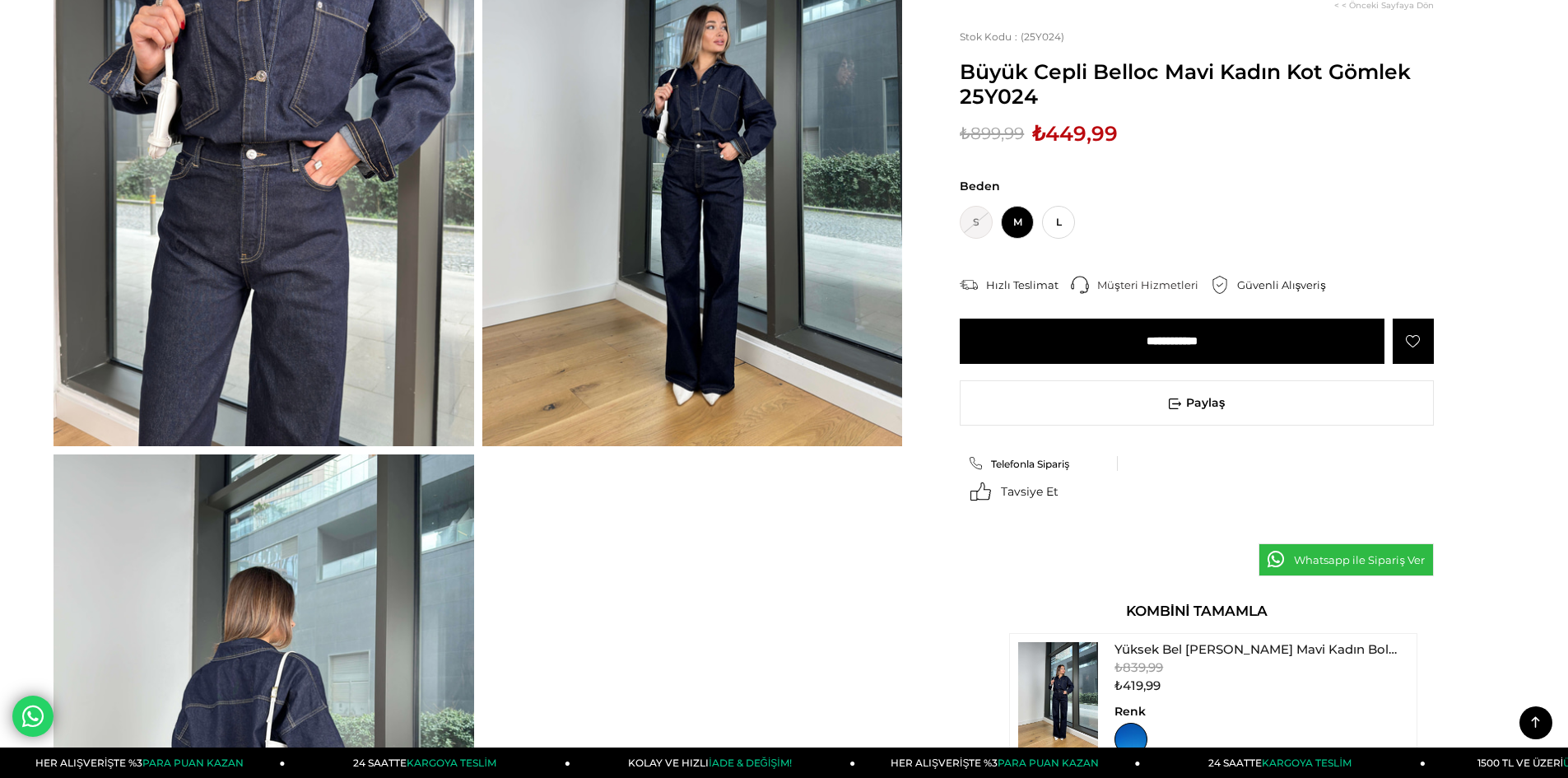
click at [1167, 326] on input "**********" at bounding box center [1171, 341] width 424 height 46
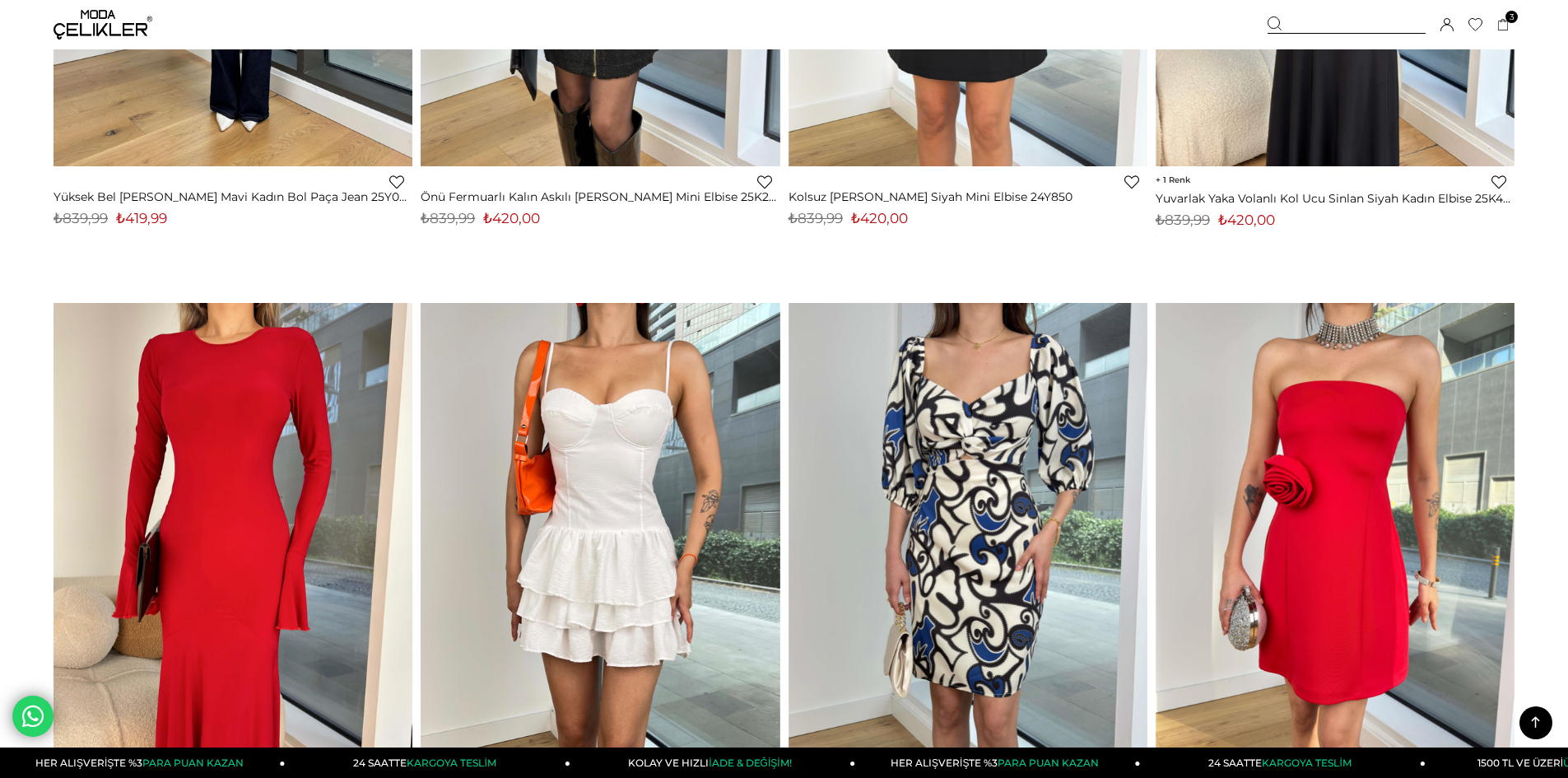
scroll to position [8162, 0]
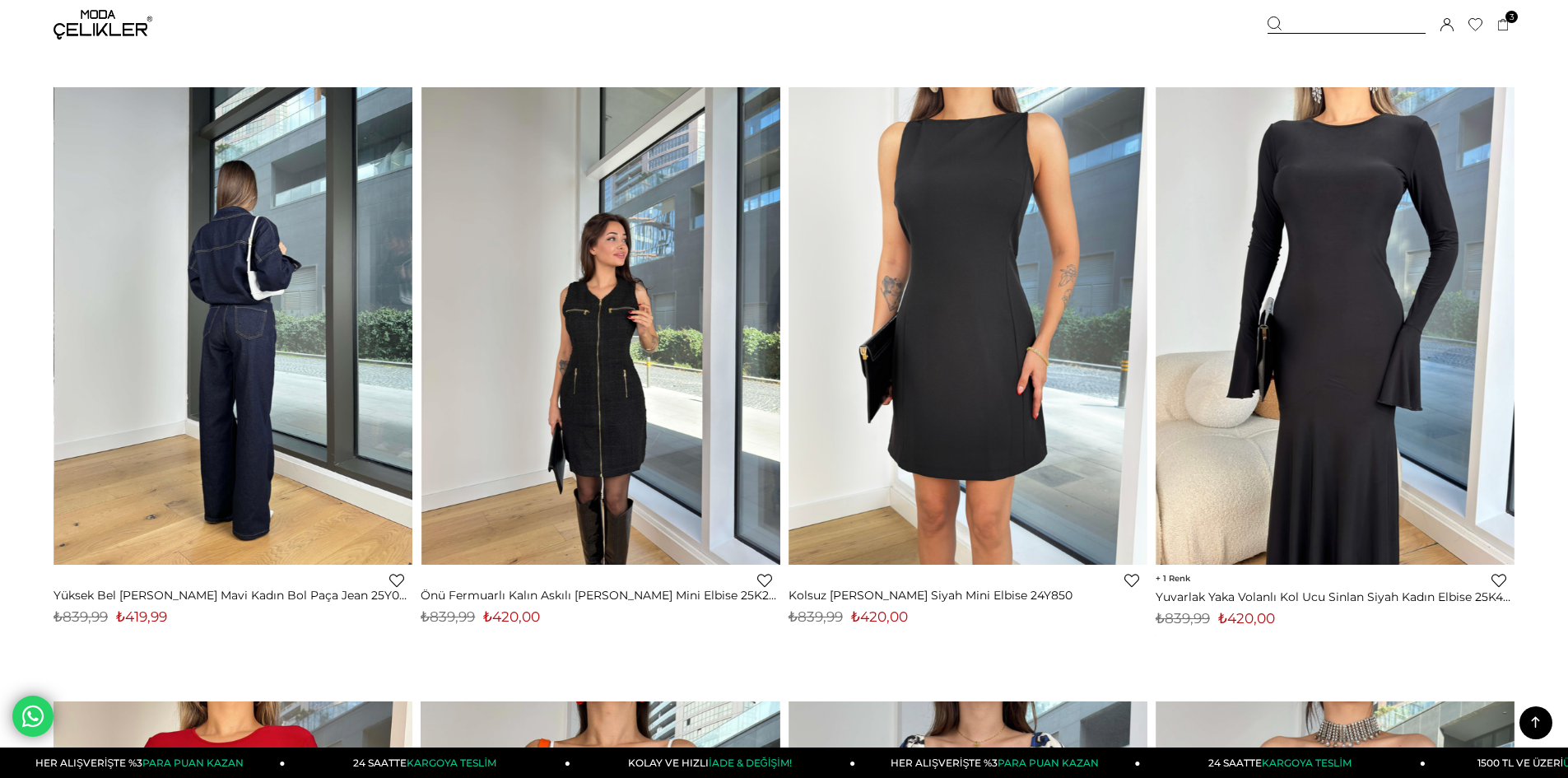
click at [225, 318] on div at bounding box center [233, 325] width 1077 height 478
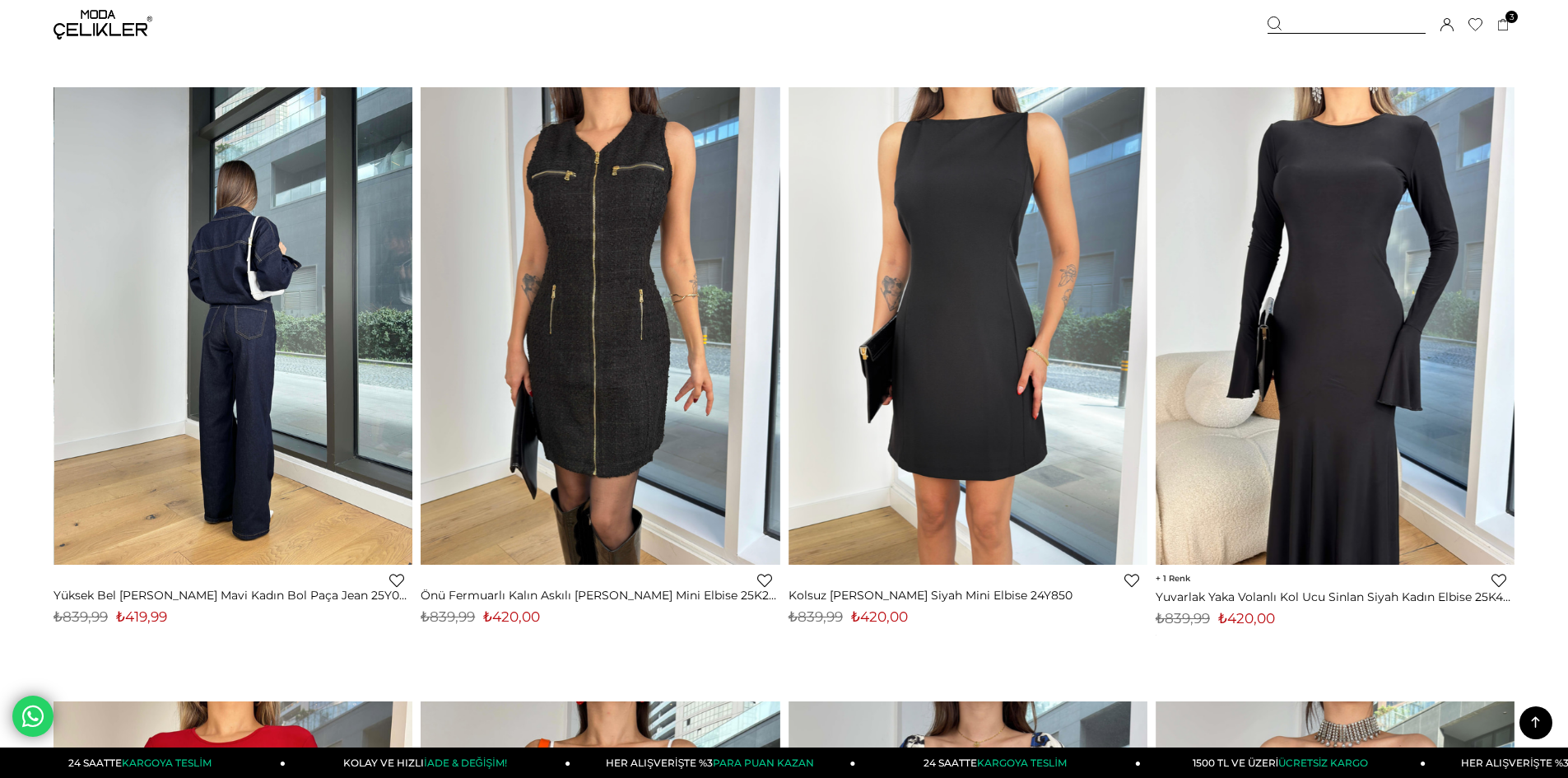
click at [308, 280] on img at bounding box center [233, 325] width 359 height 479
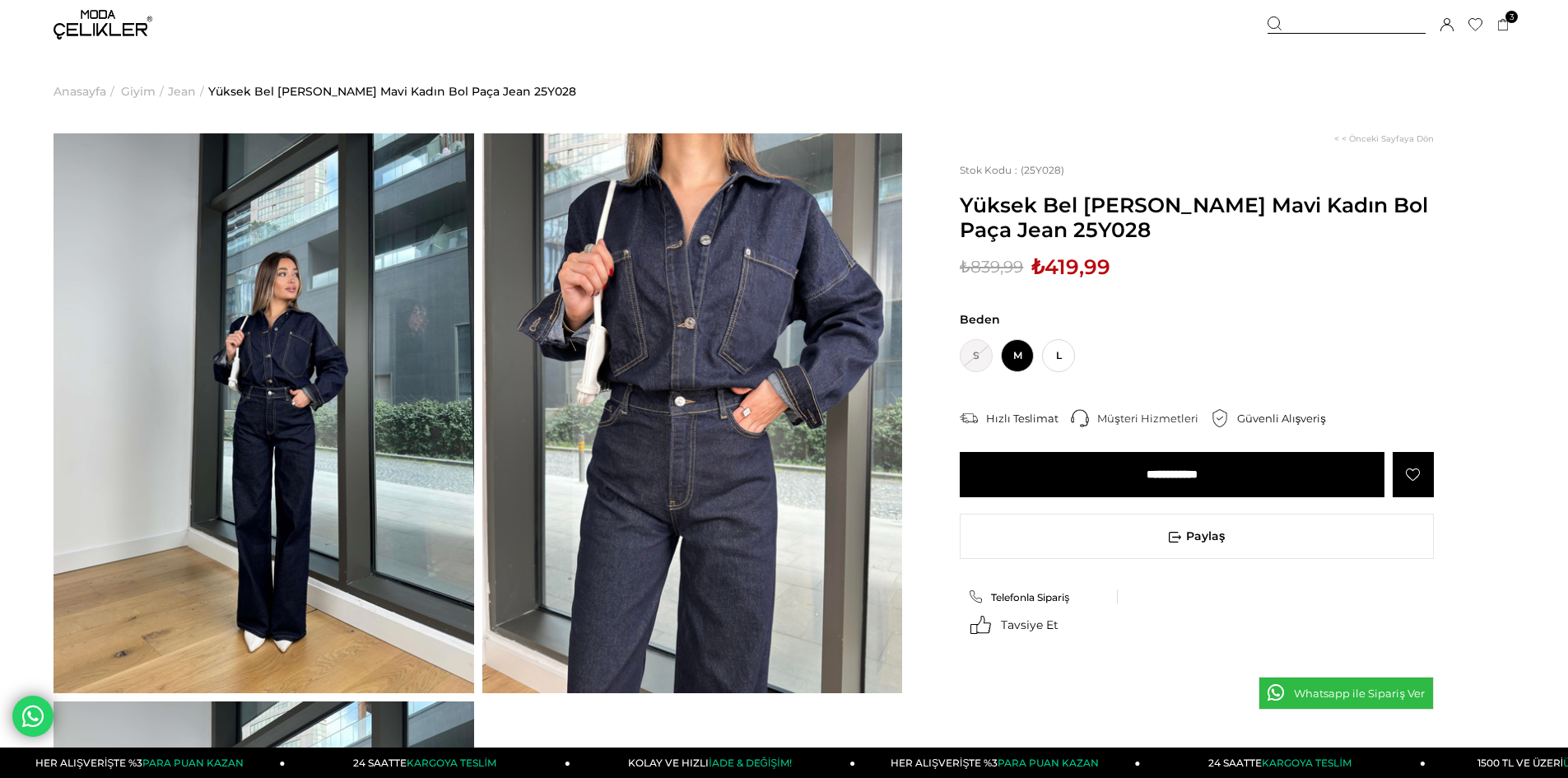
click at [1149, 475] on input "**********" at bounding box center [1171, 474] width 424 height 46
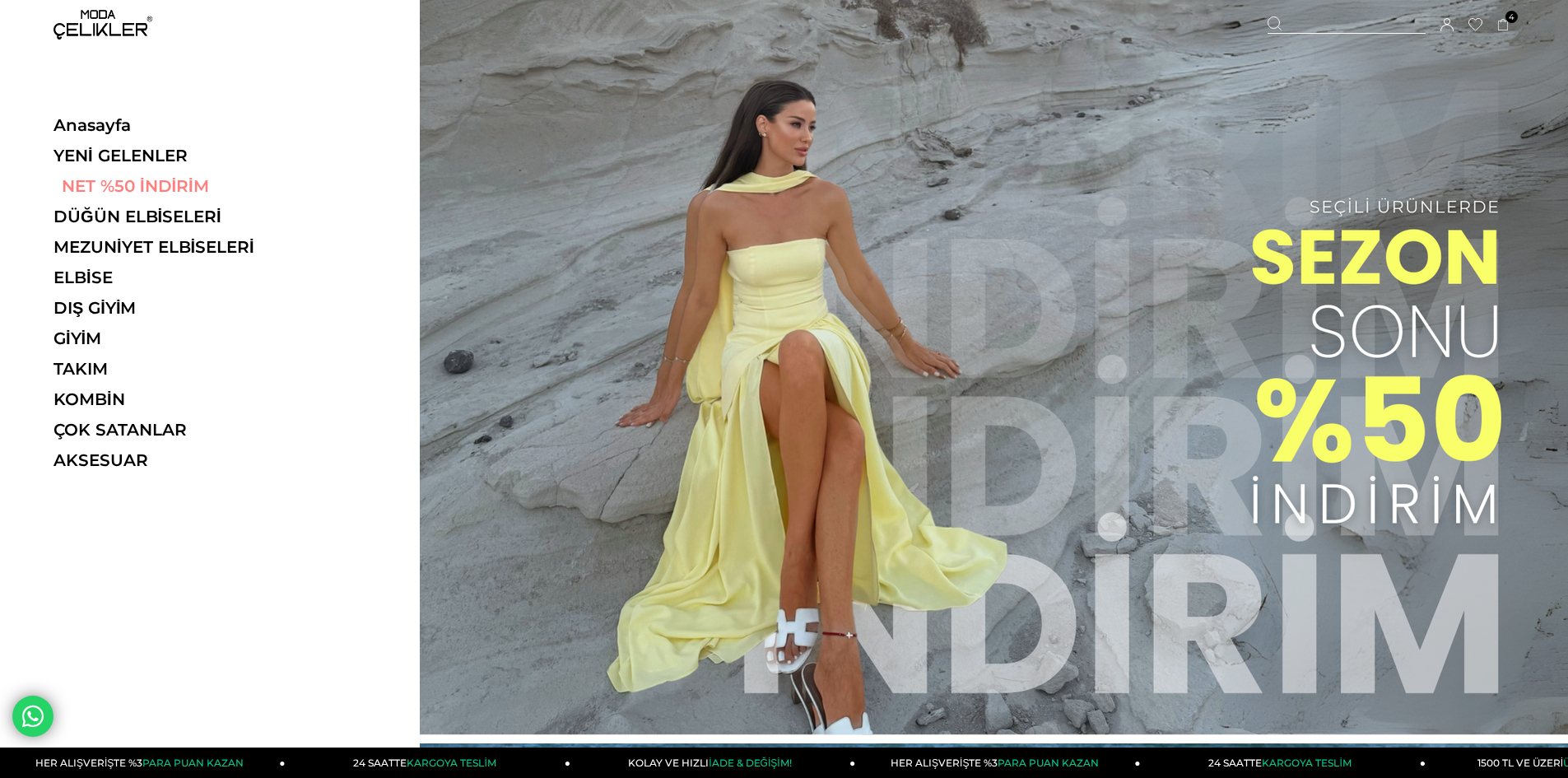
click at [76, 180] on link "NET %50 İNDİRİM" at bounding box center [166, 186] width 226 height 20
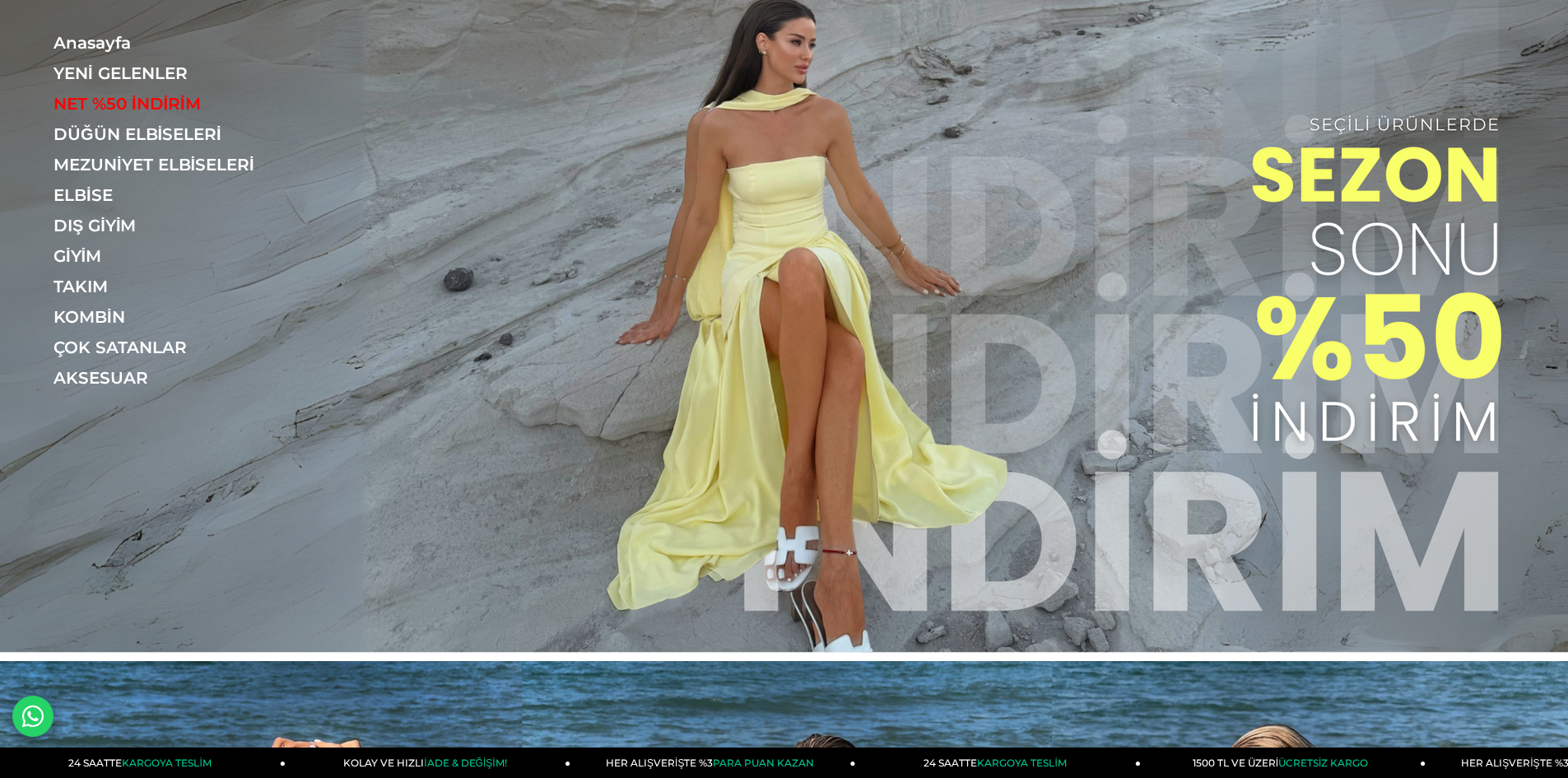
scroll to position [81, 0]
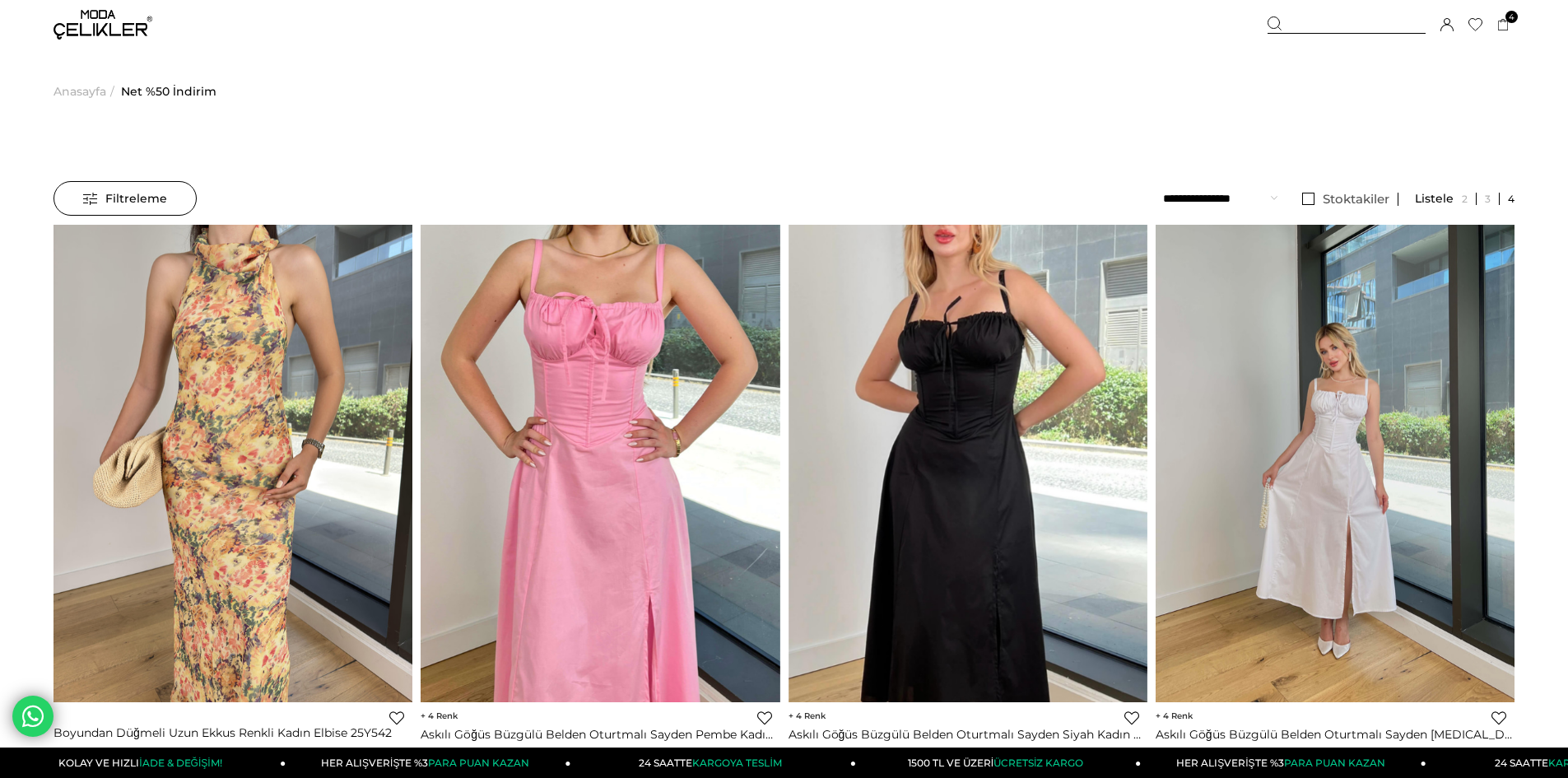
click at [1225, 189] on select "**********" at bounding box center [1219, 198] width 114 height 34
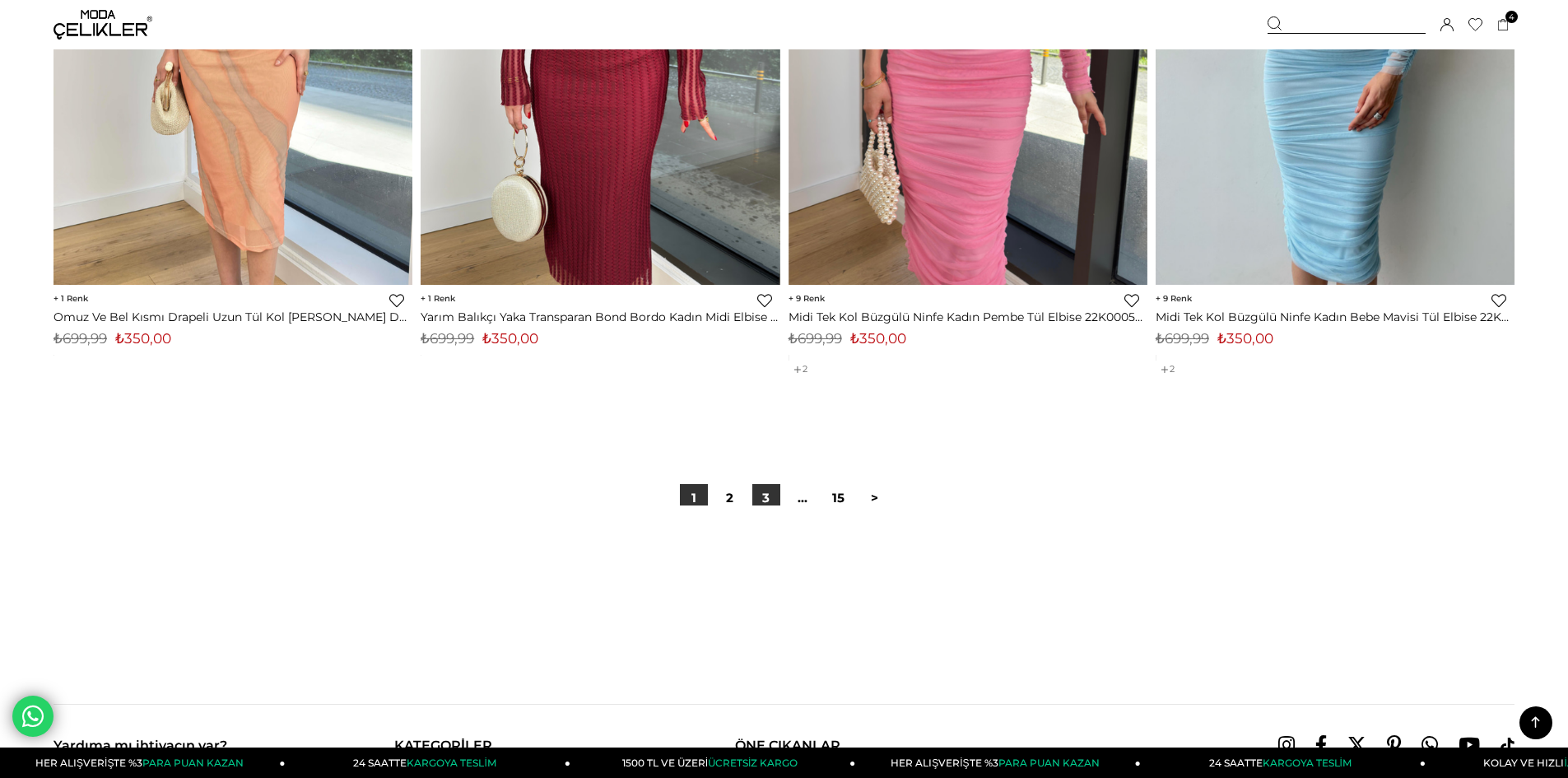
click at [763, 497] on link "3" at bounding box center [766, 497] width 28 height 28
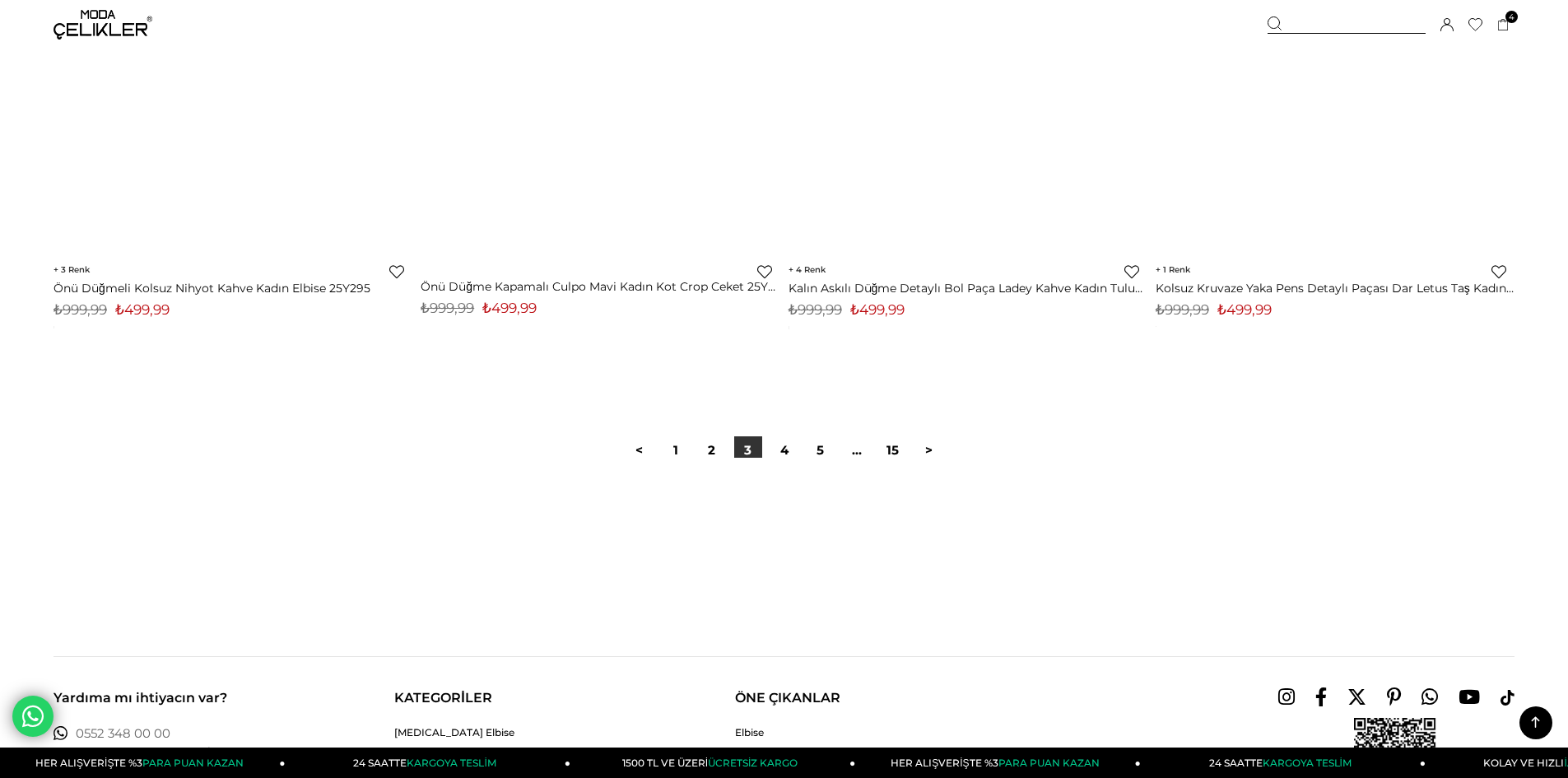
scroll to position [12261, 0]
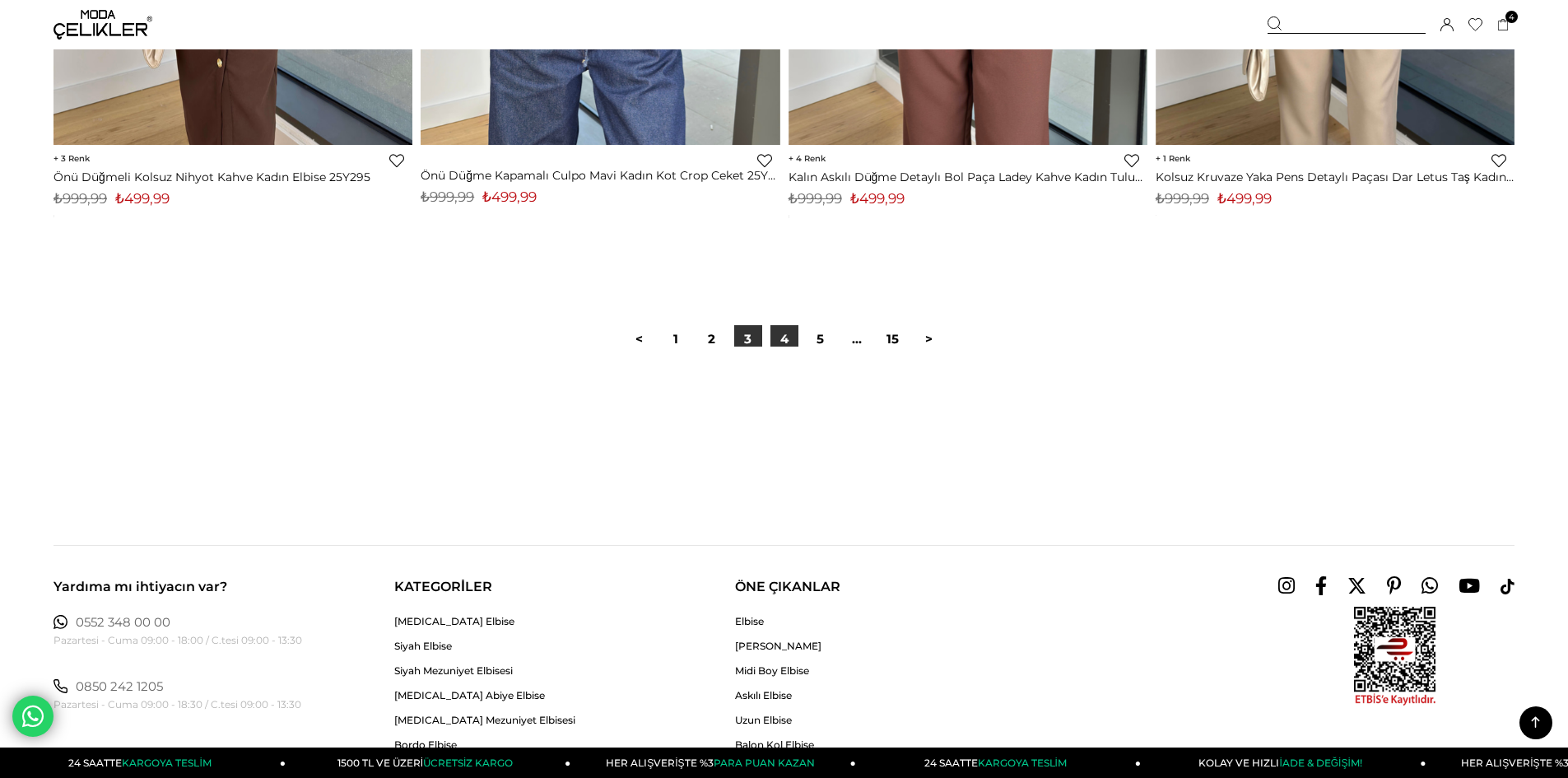
click at [789, 337] on link "4" at bounding box center [784, 339] width 28 height 28
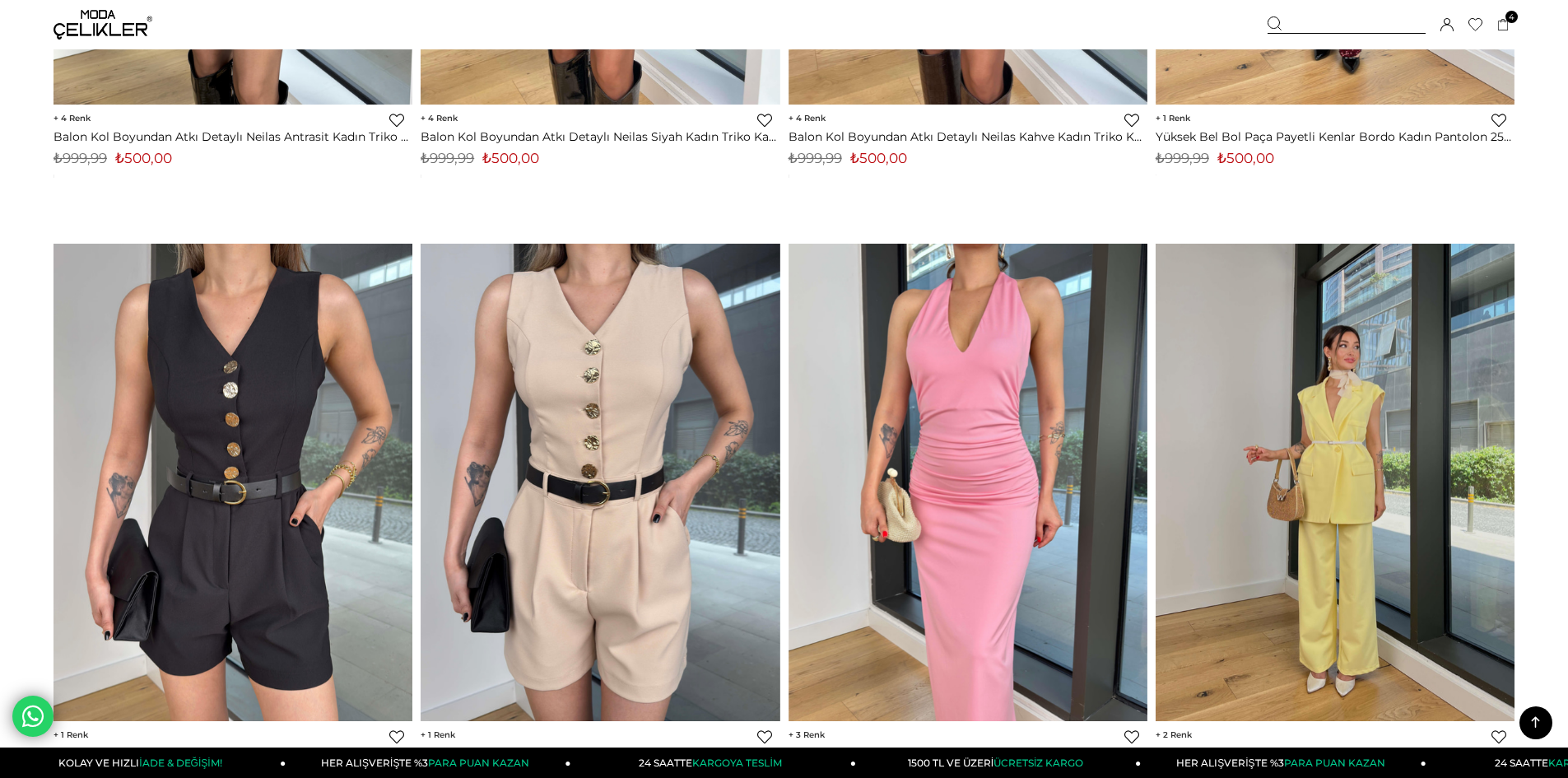
scroll to position [5267, 0]
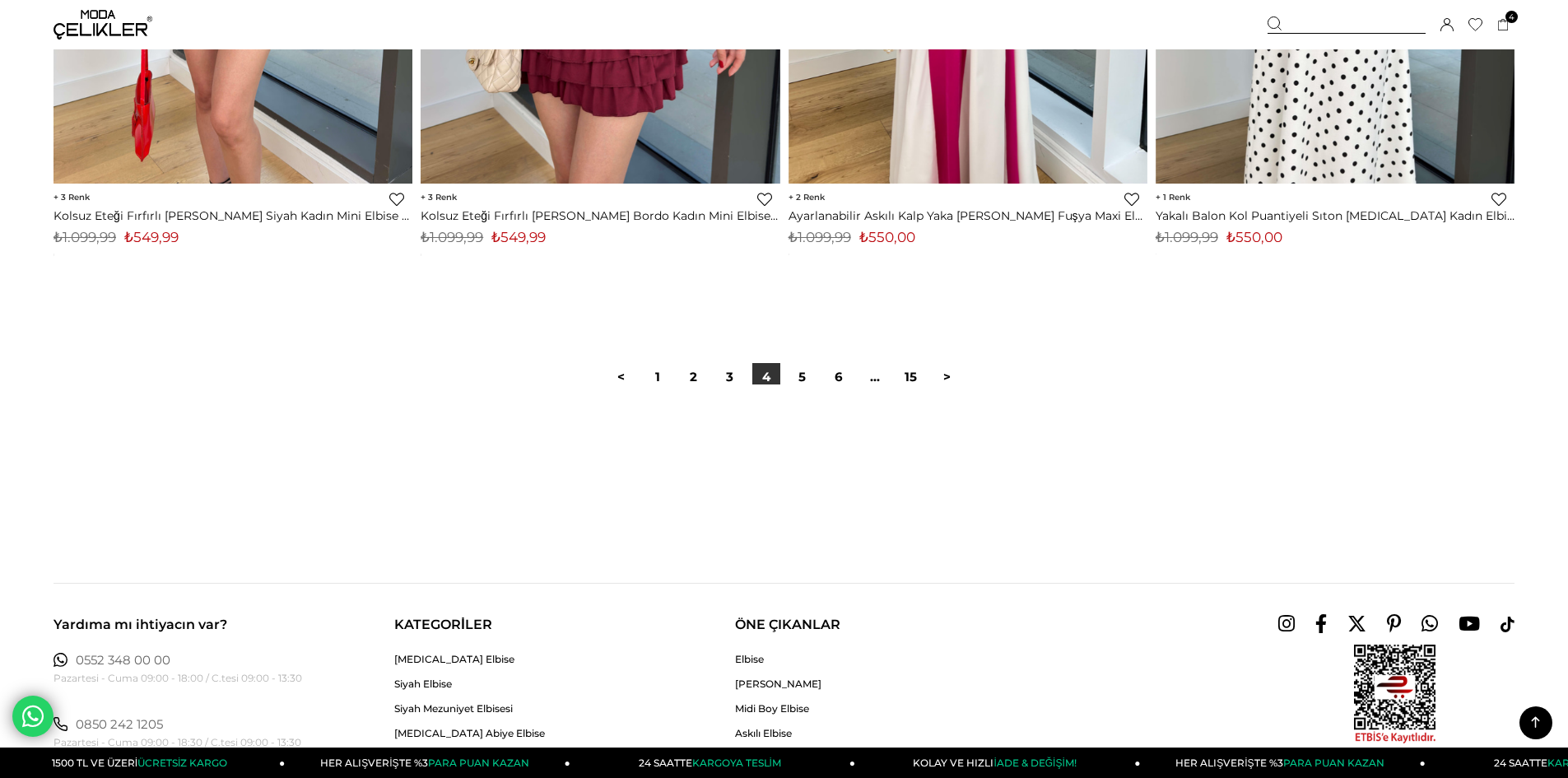
scroll to position [12261, 0]
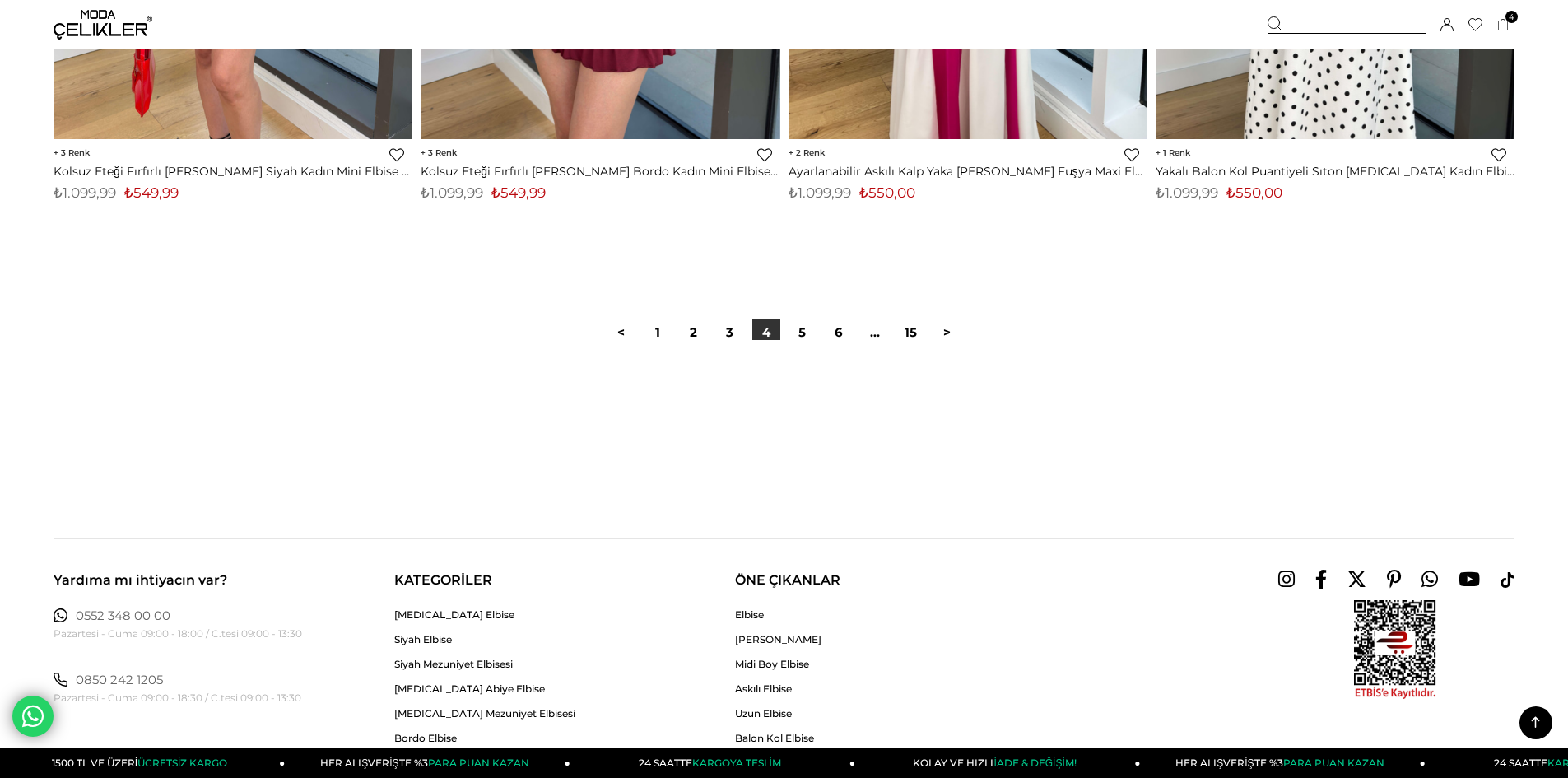
click at [794, 343] on div at bounding box center [783, 392] width 1460 height 105
click at [792, 343] on div at bounding box center [783, 392] width 1460 height 105
drag, startPoint x: 791, startPoint y: 337, endPoint x: 781, endPoint y: 328, distance: 13.5
click at [791, 337] on link "5" at bounding box center [802, 332] width 28 height 28
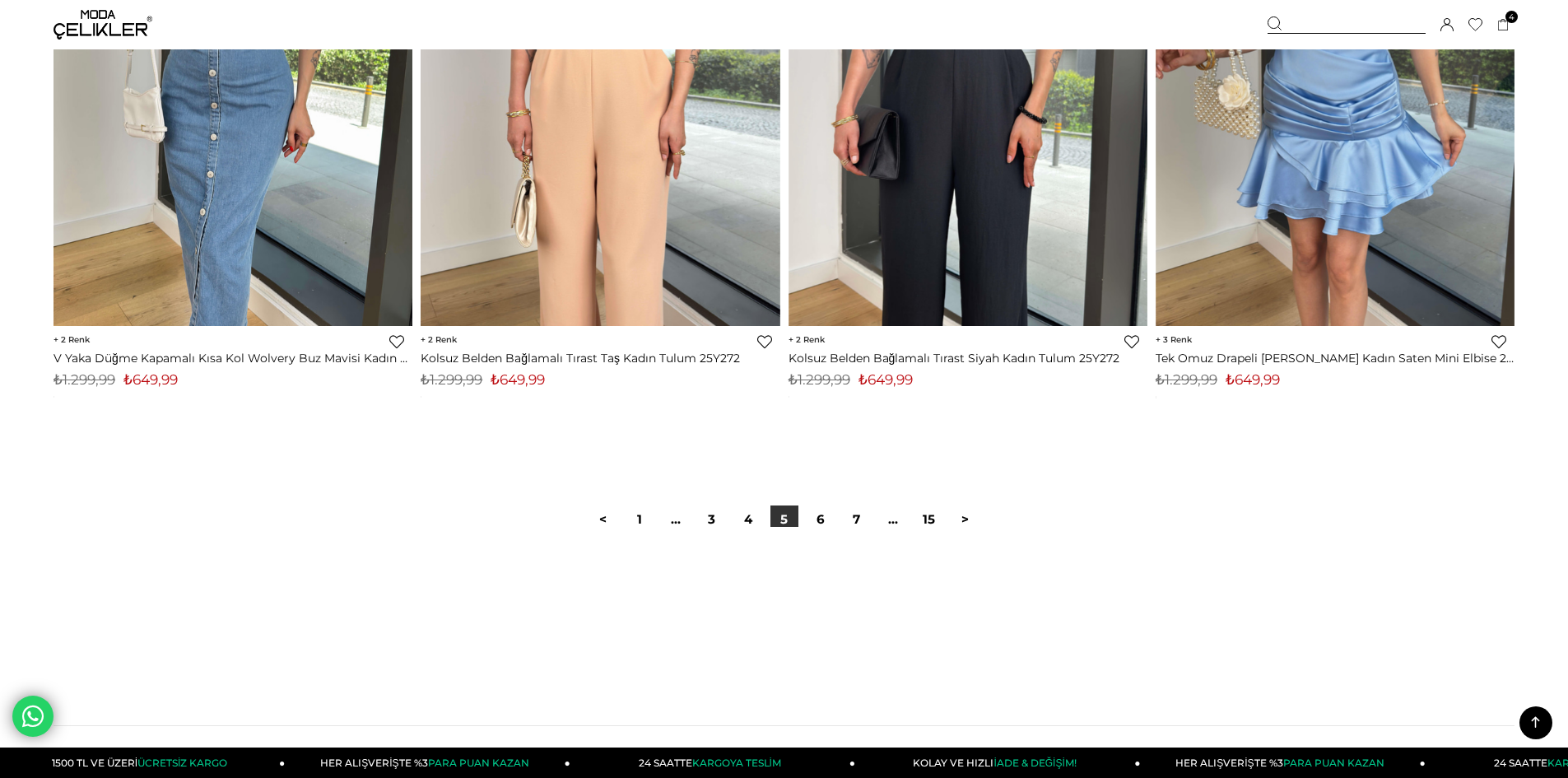
scroll to position [12179, 0]
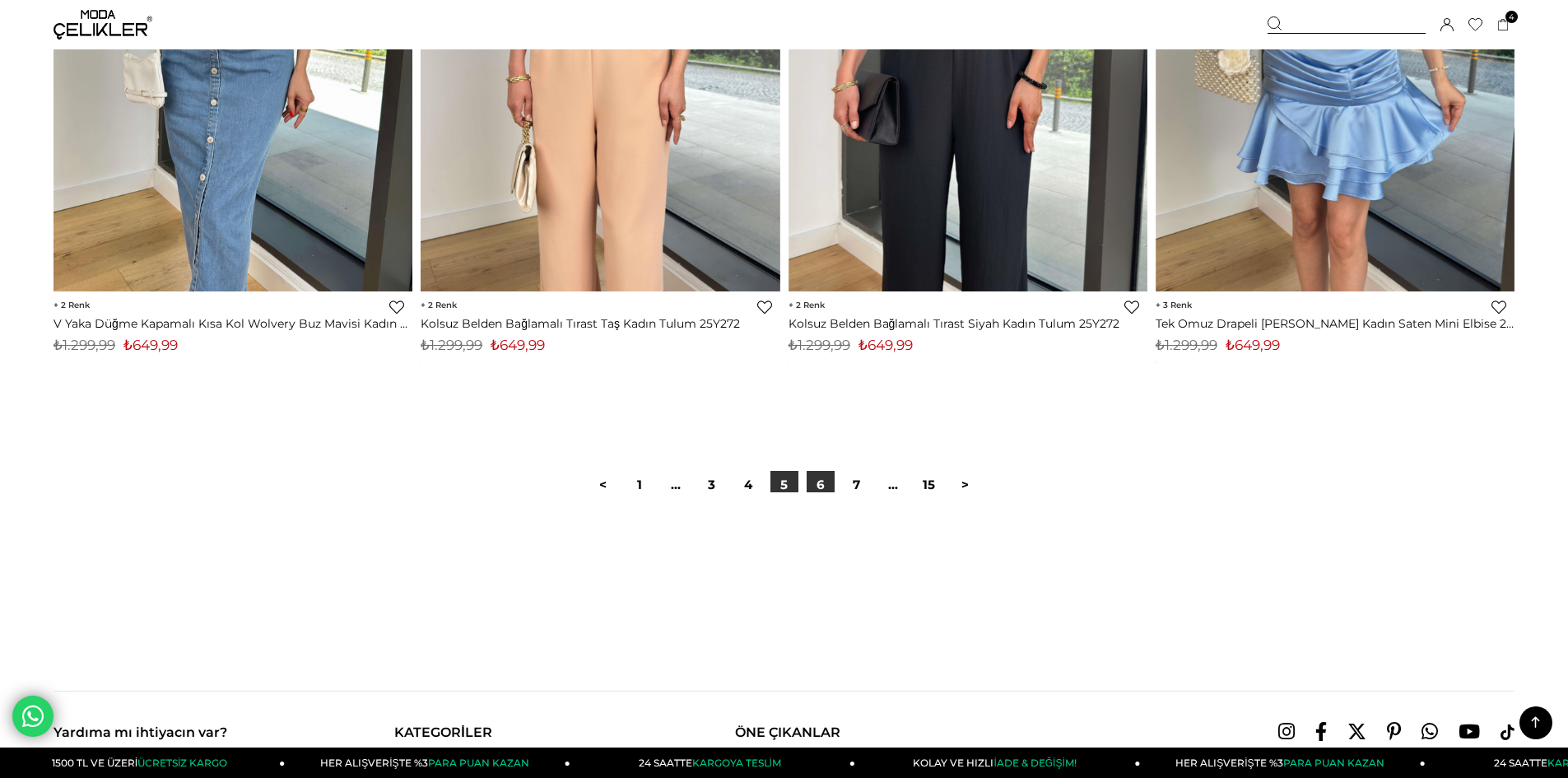
click at [806, 477] on link "6" at bounding box center [820, 485] width 28 height 28
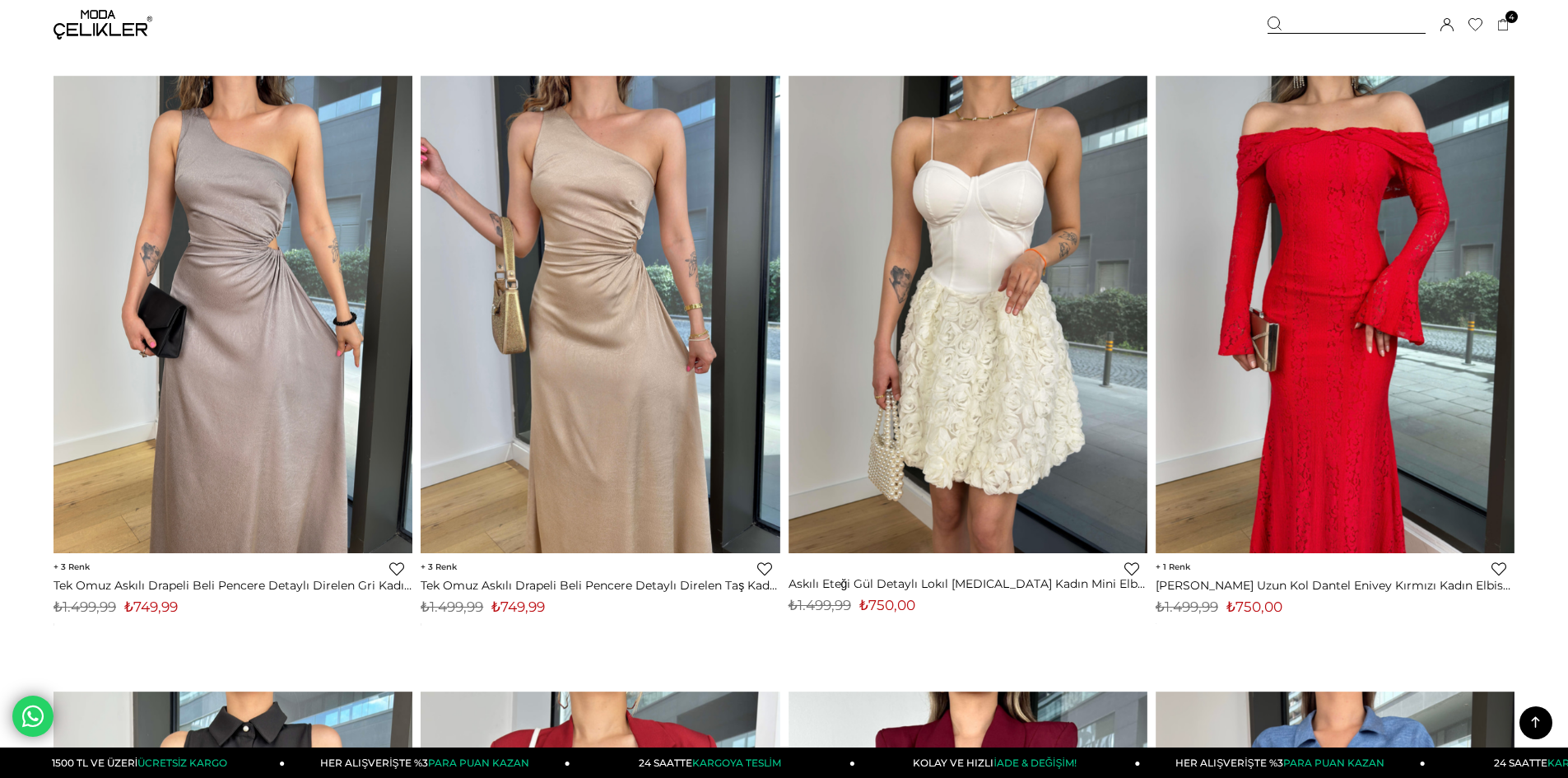
scroll to position [6830, 0]
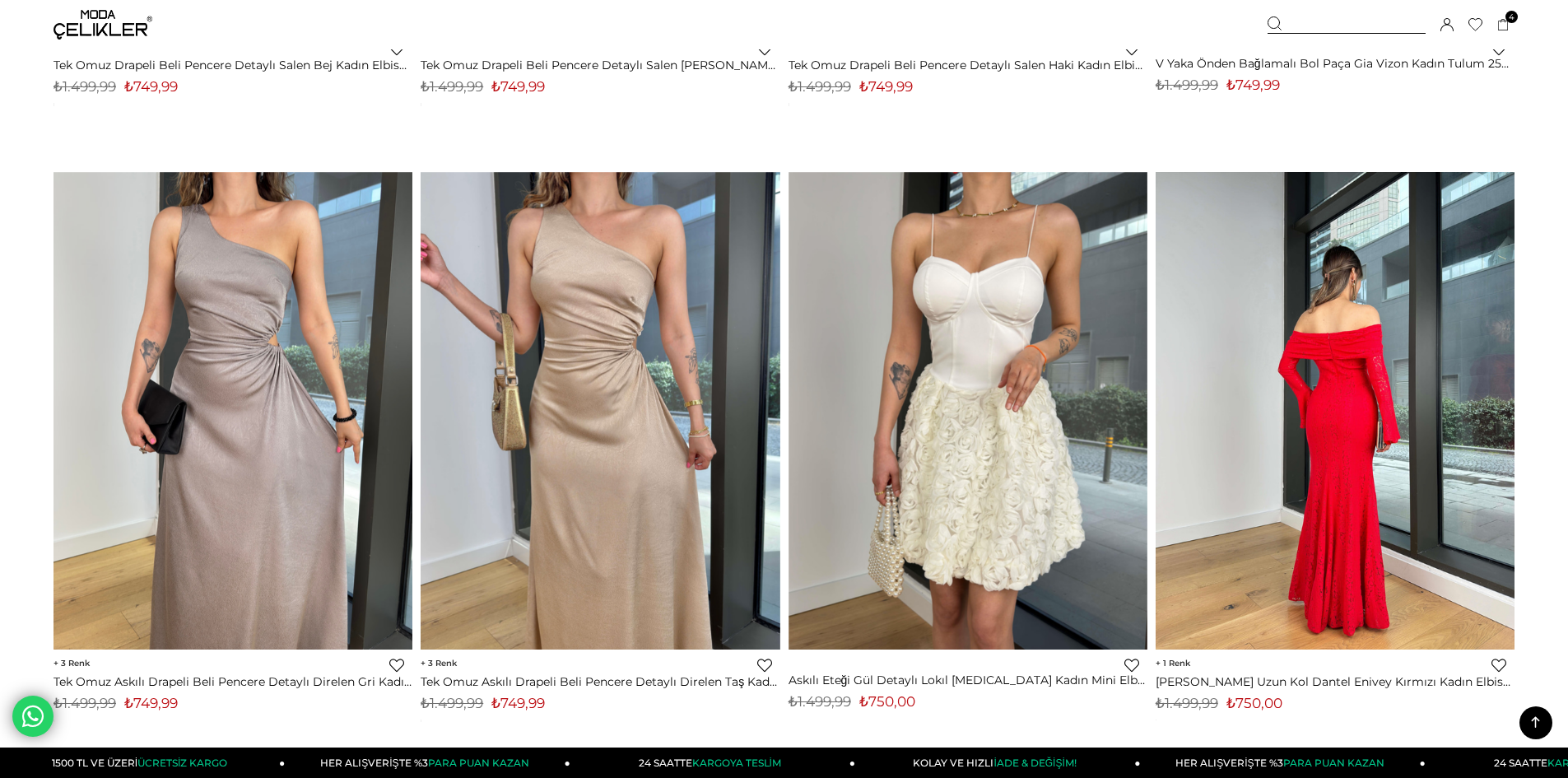
click at [1421, 442] on img at bounding box center [1335, 411] width 359 height 479
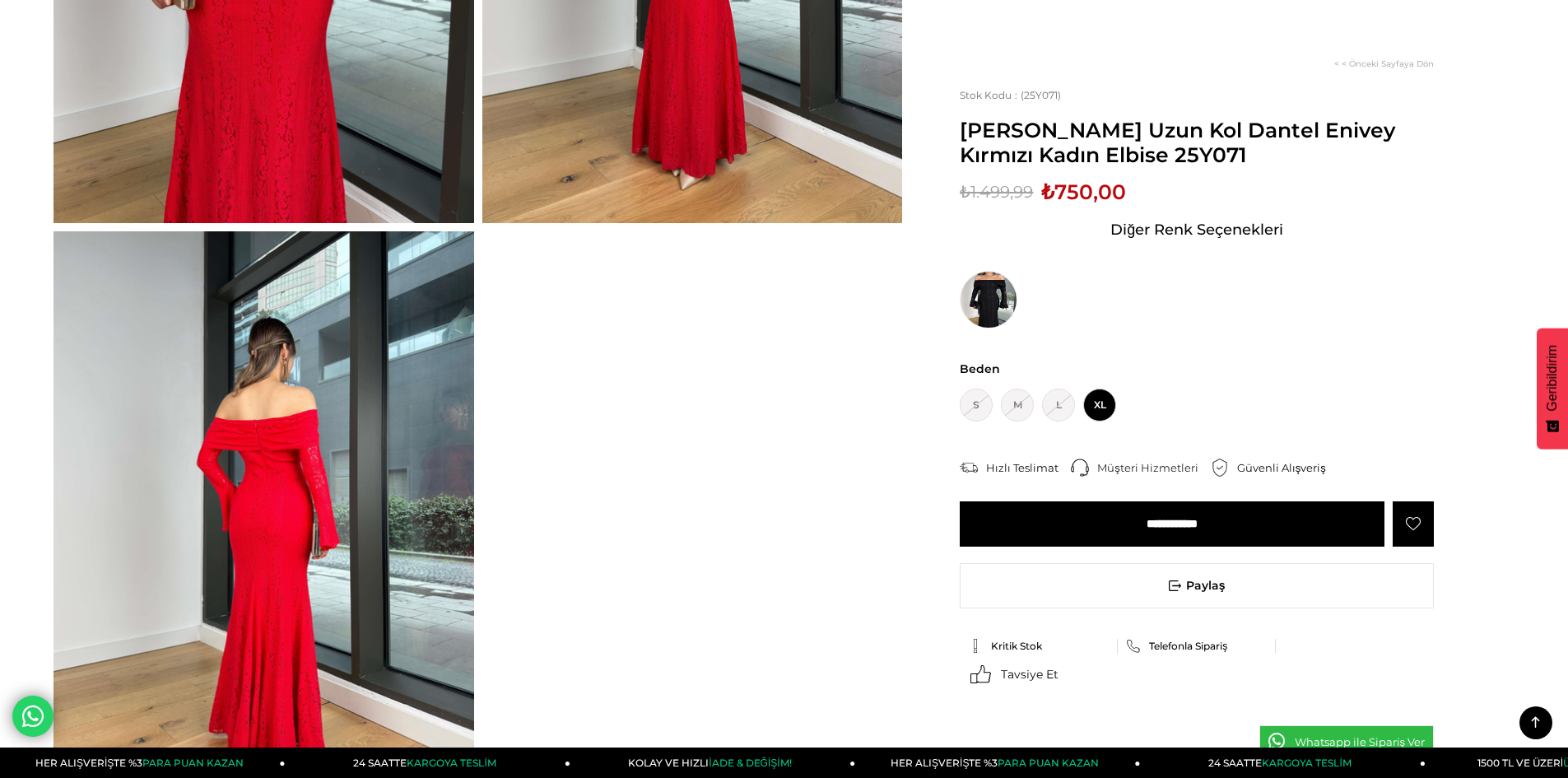
scroll to position [686, 0]
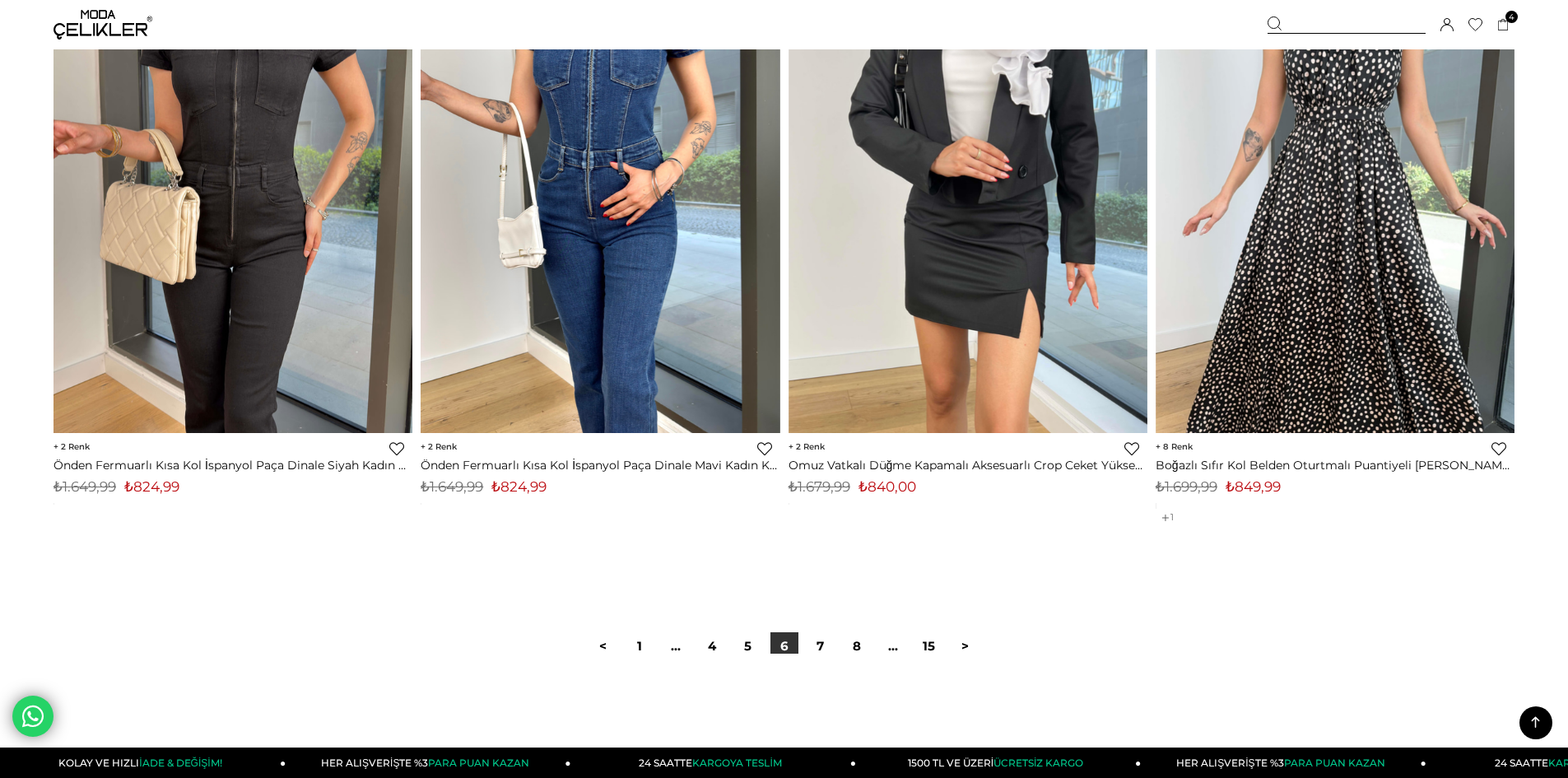
scroll to position [11978, 0]
click at [834, 631] on div "< 1 ... 4 5 6 7 8 ... 15 >" at bounding box center [783, 647] width 1460 height 110
click at [823, 639] on link "7" at bounding box center [820, 646] width 28 height 28
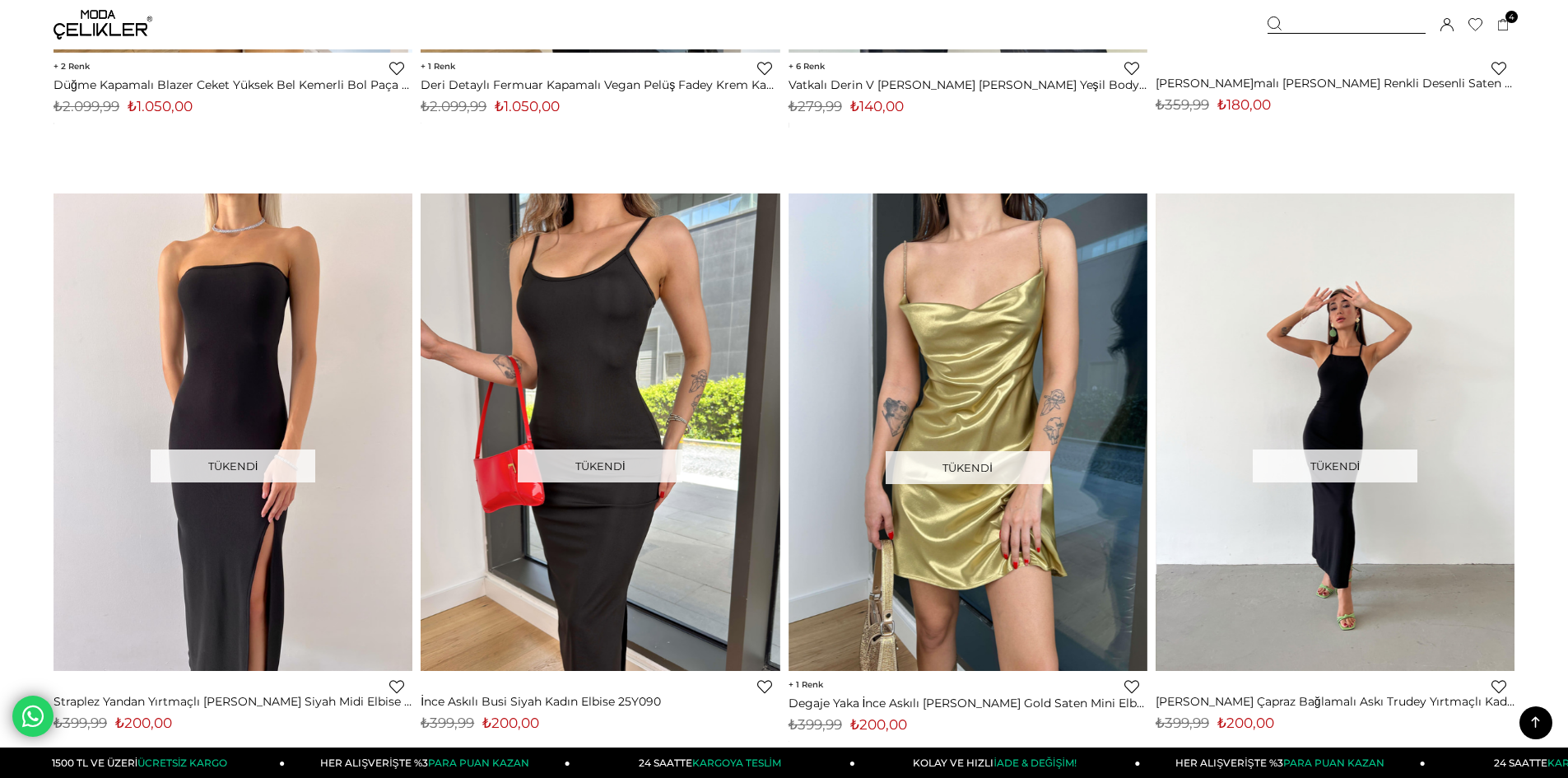
scroll to position [5184, 0]
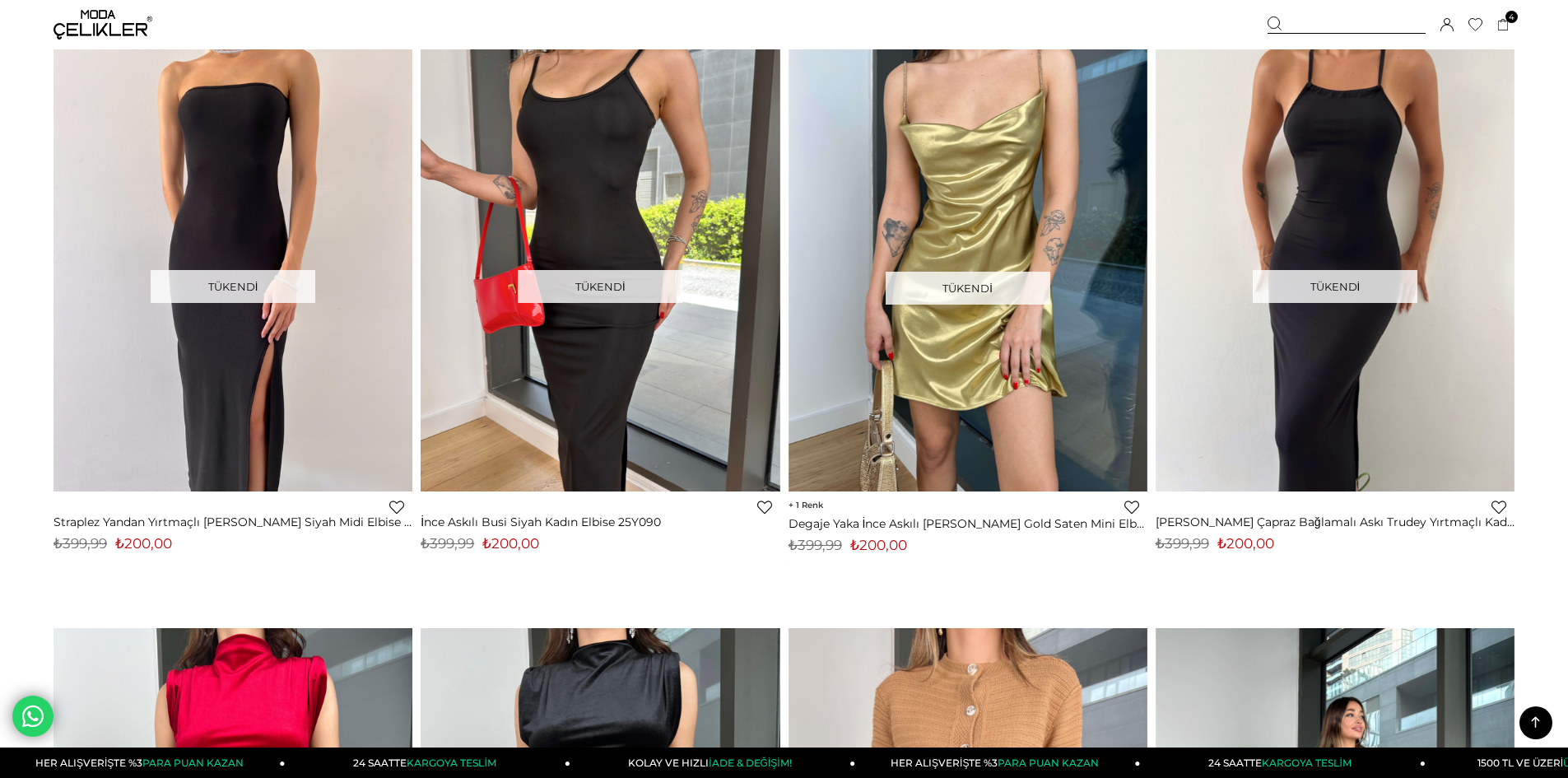
click at [1512, 29] on div "Sepetim 4 Ürün ₺1.589,96 Derin V Yaka Uzun Kol John Bordo Kadın Elbise 25K498 B…" at bounding box center [1391, 24] width 247 height 49
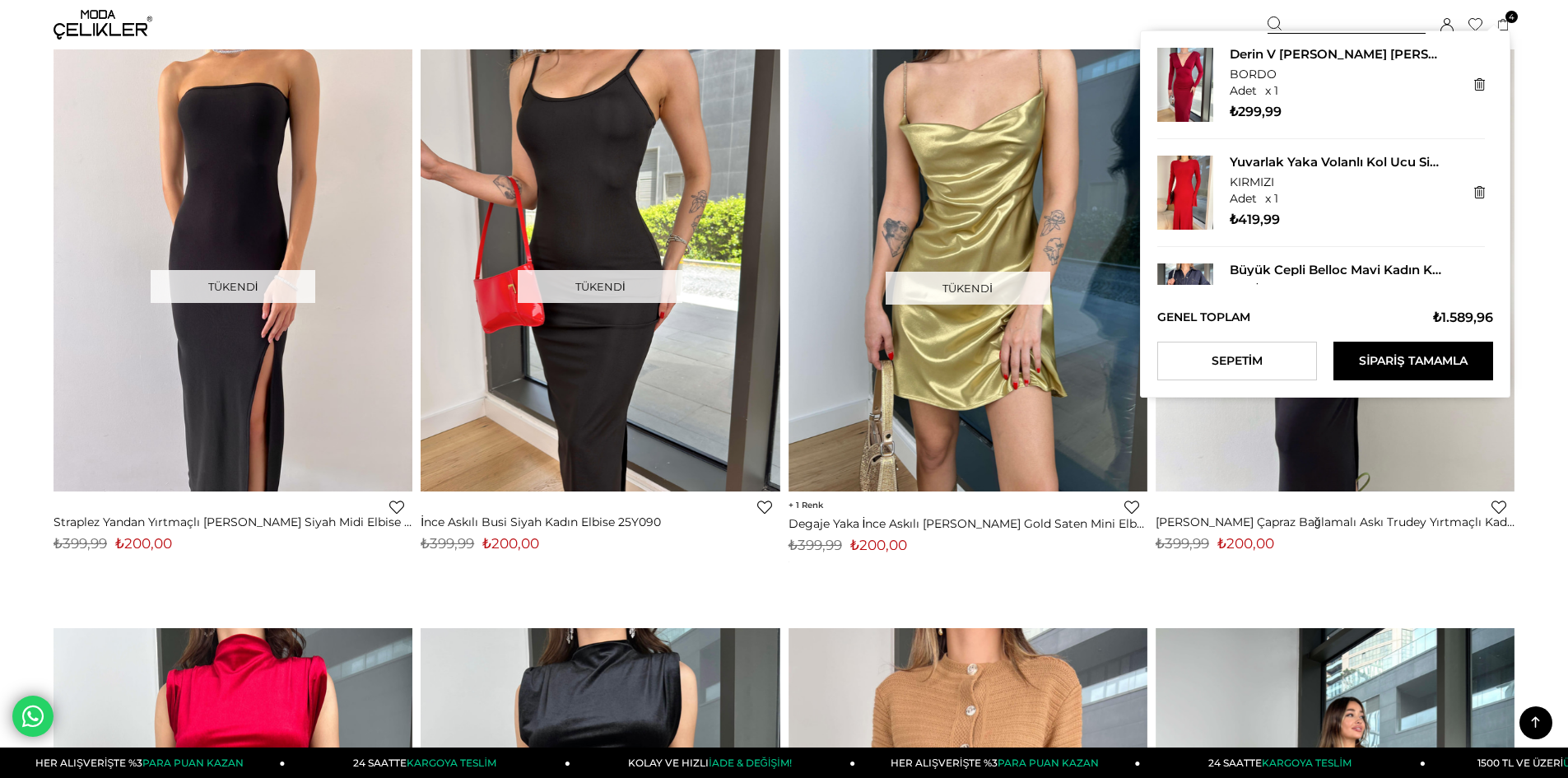
click at [1504, 26] on icon at bounding box center [1503, 25] width 12 height 12
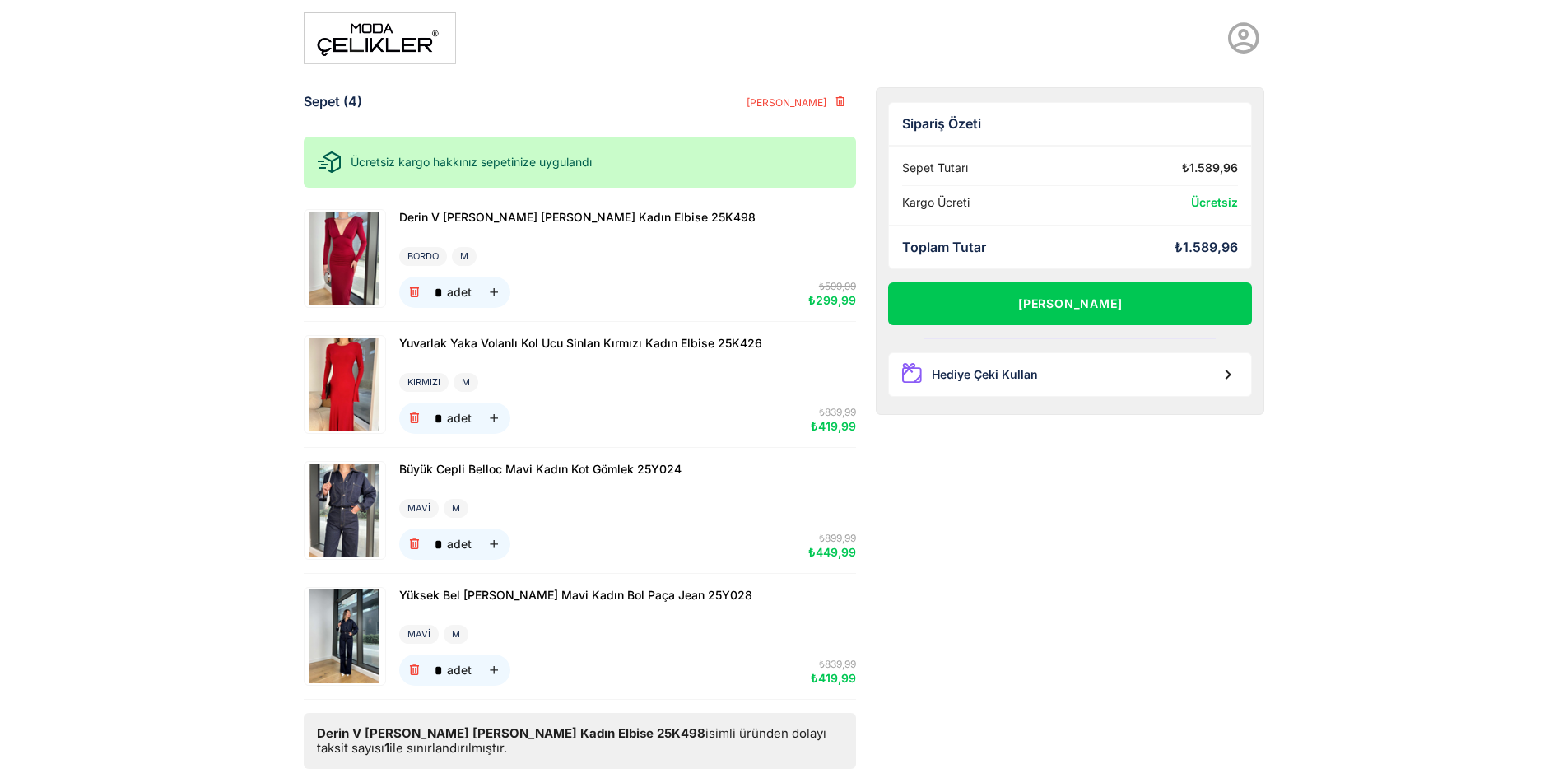
click at [330, 269] on img at bounding box center [345, 258] width 77 height 94
click at [338, 237] on img at bounding box center [345, 258] width 77 height 94
click at [491, 216] on span "Derin V [PERSON_NAME] [PERSON_NAME] Kadın Elbise 25K498" at bounding box center [577, 217] width 356 height 14
click at [441, 45] on img at bounding box center [380, 38] width 152 height 52
click at [401, 30] on img at bounding box center [380, 38] width 152 height 52
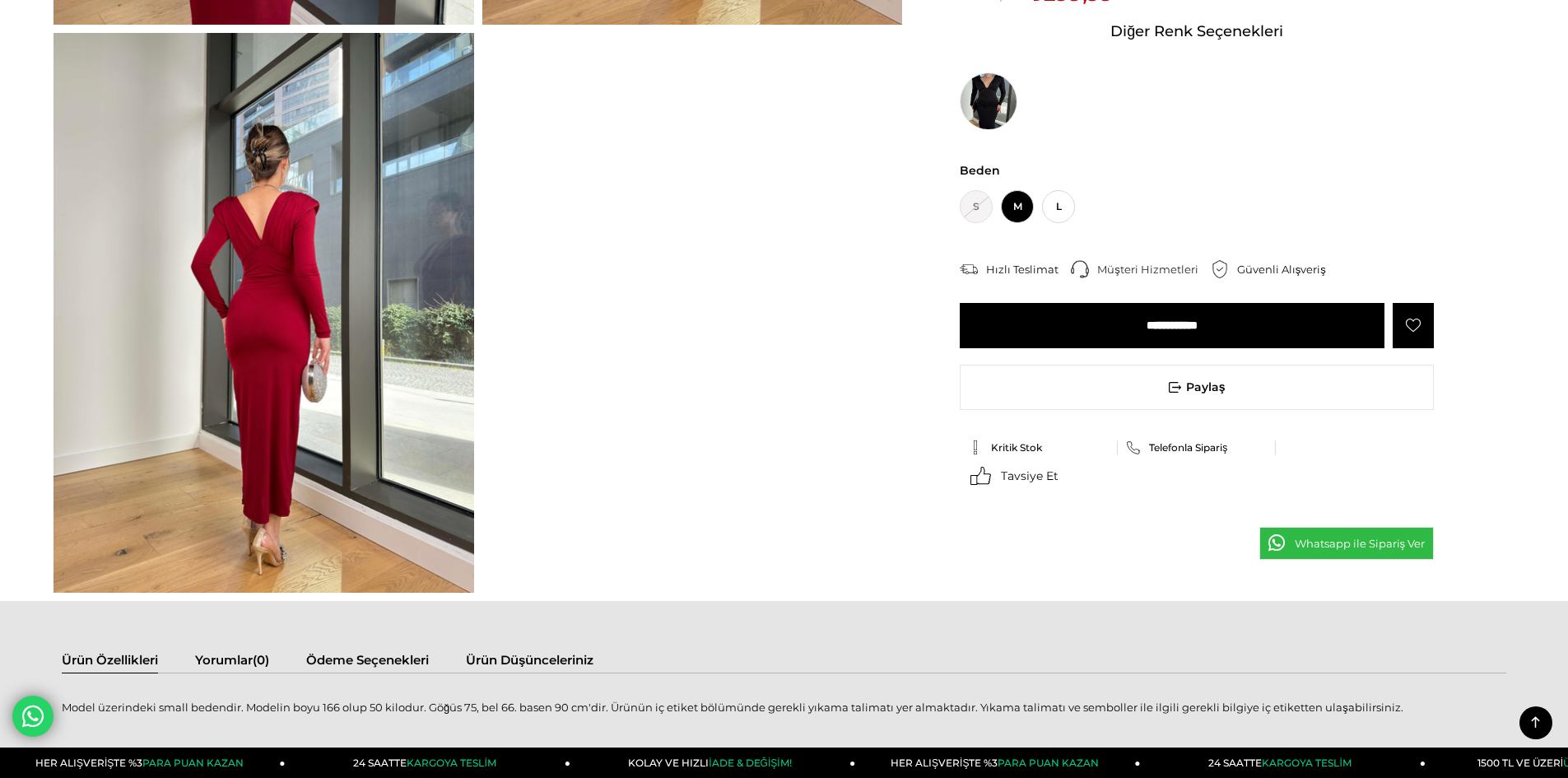
scroll to position [576, 0]
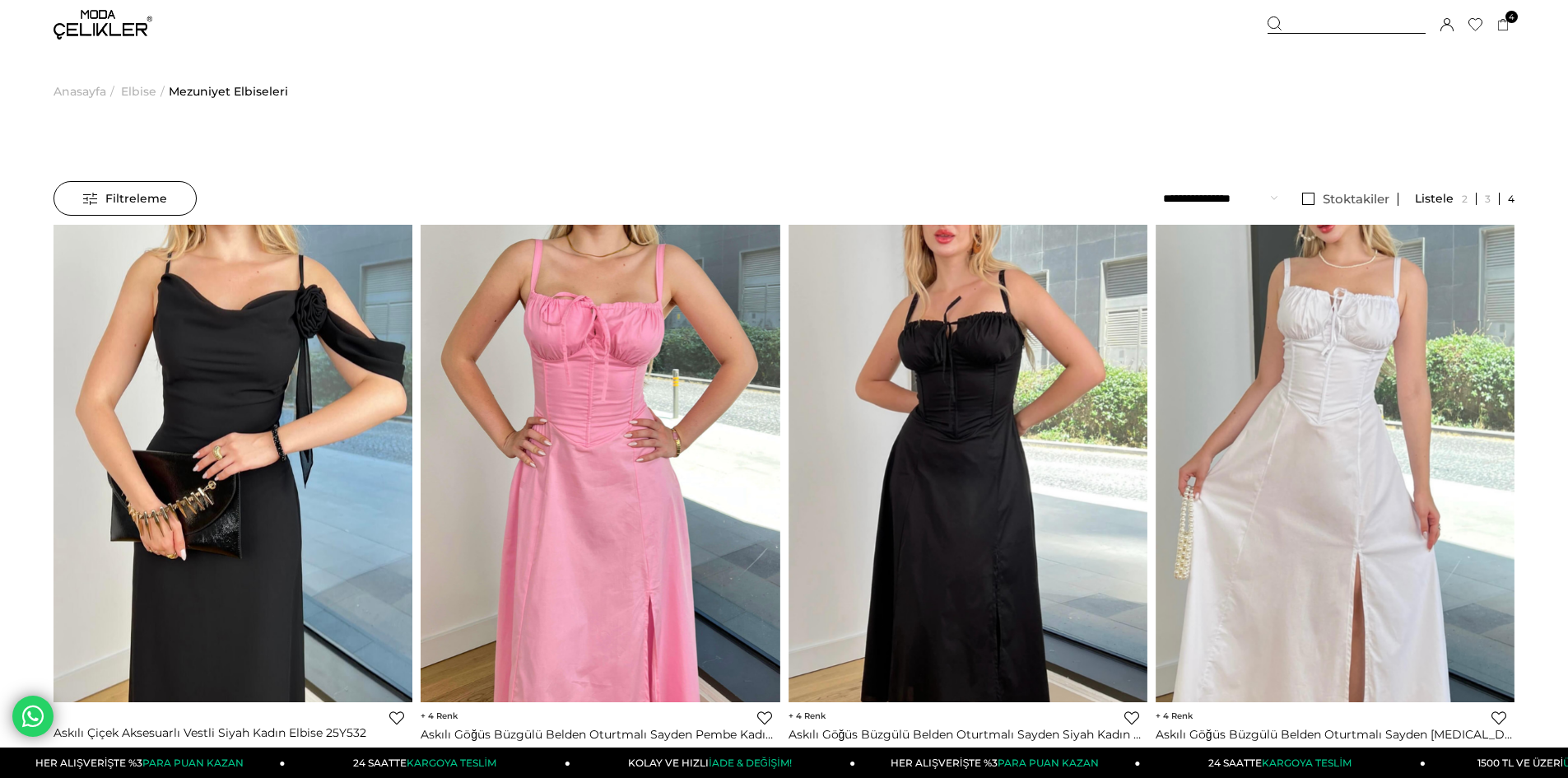
click at [1227, 200] on select "**********" at bounding box center [1219, 198] width 114 height 34
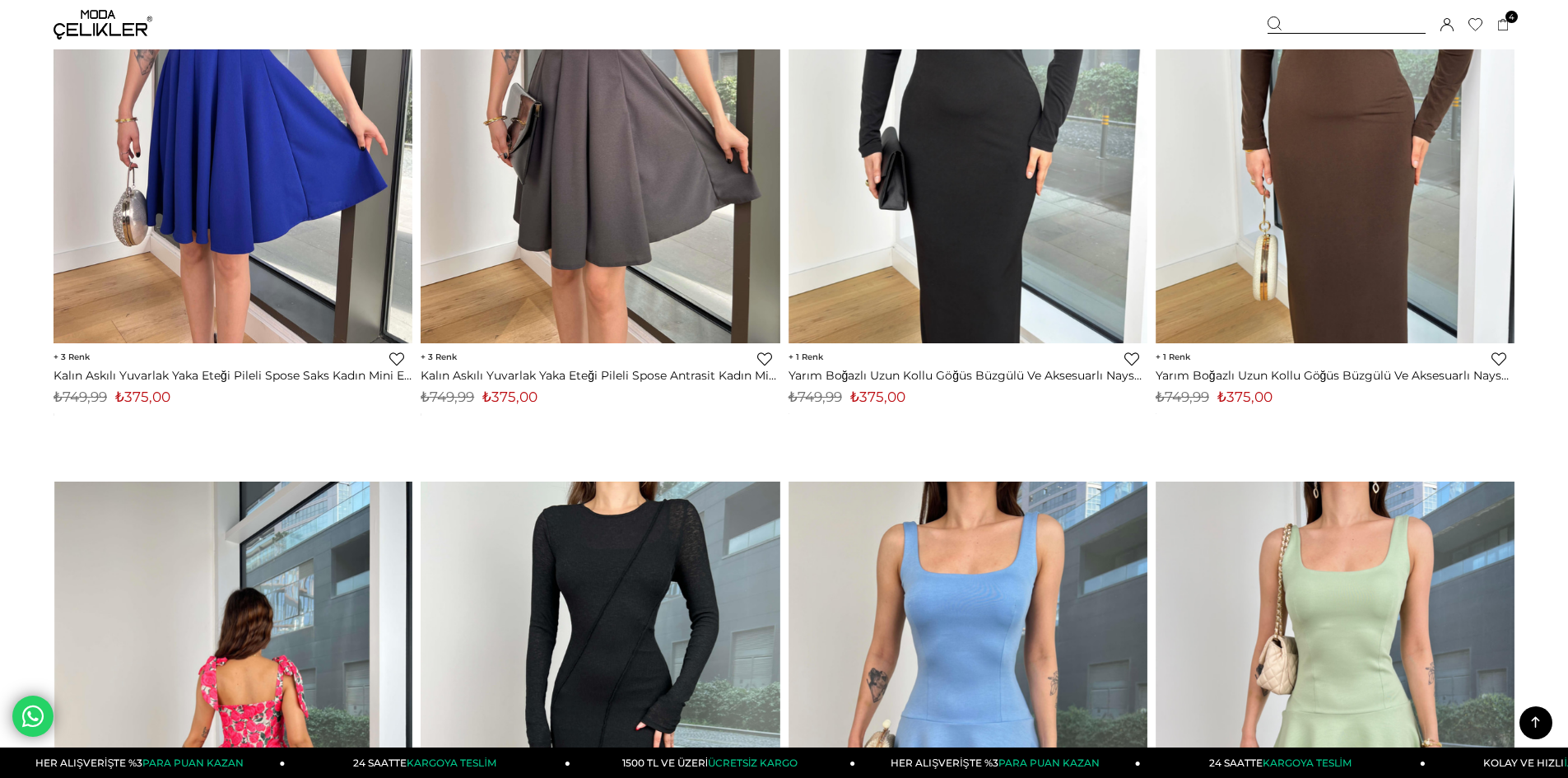
scroll to position [9299, 0]
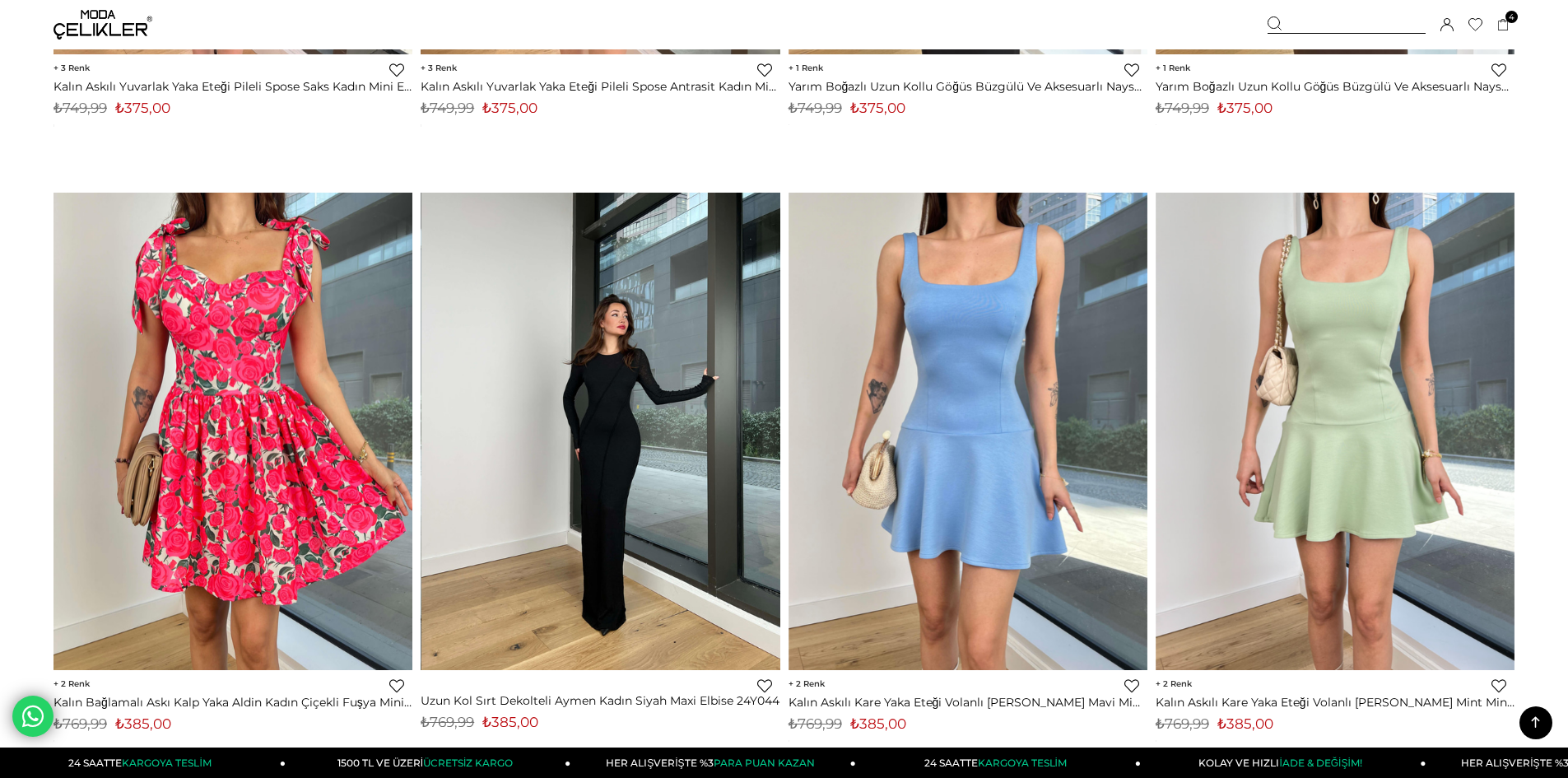
drag, startPoint x: 573, startPoint y: 443, endPoint x: 594, endPoint y: 465, distance: 30.4
click at [574, 444] on img at bounding box center [601, 431] width 359 height 479
click at [600, 455] on img at bounding box center [601, 431] width 359 height 479
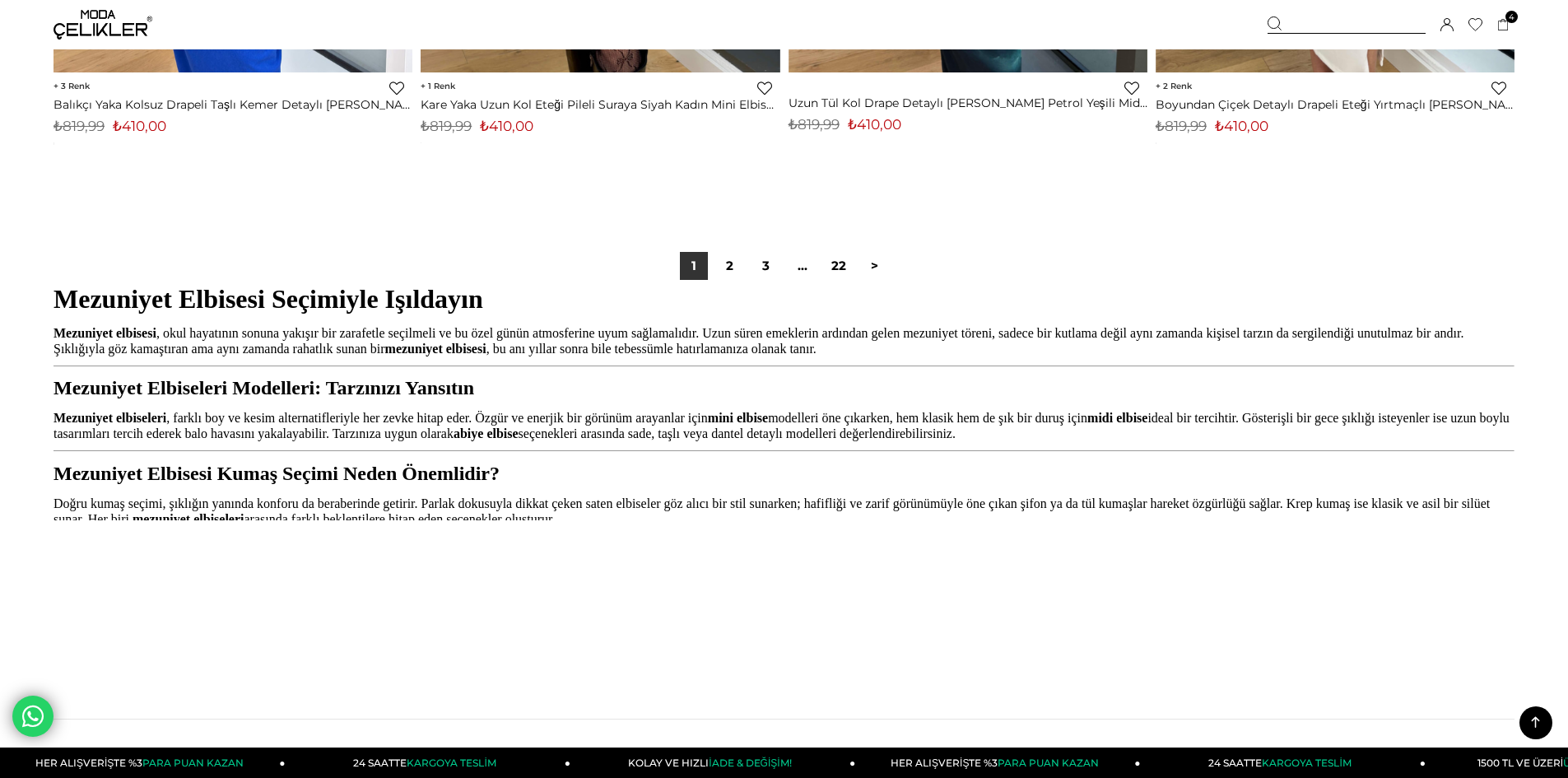
scroll to position [12015, 0]
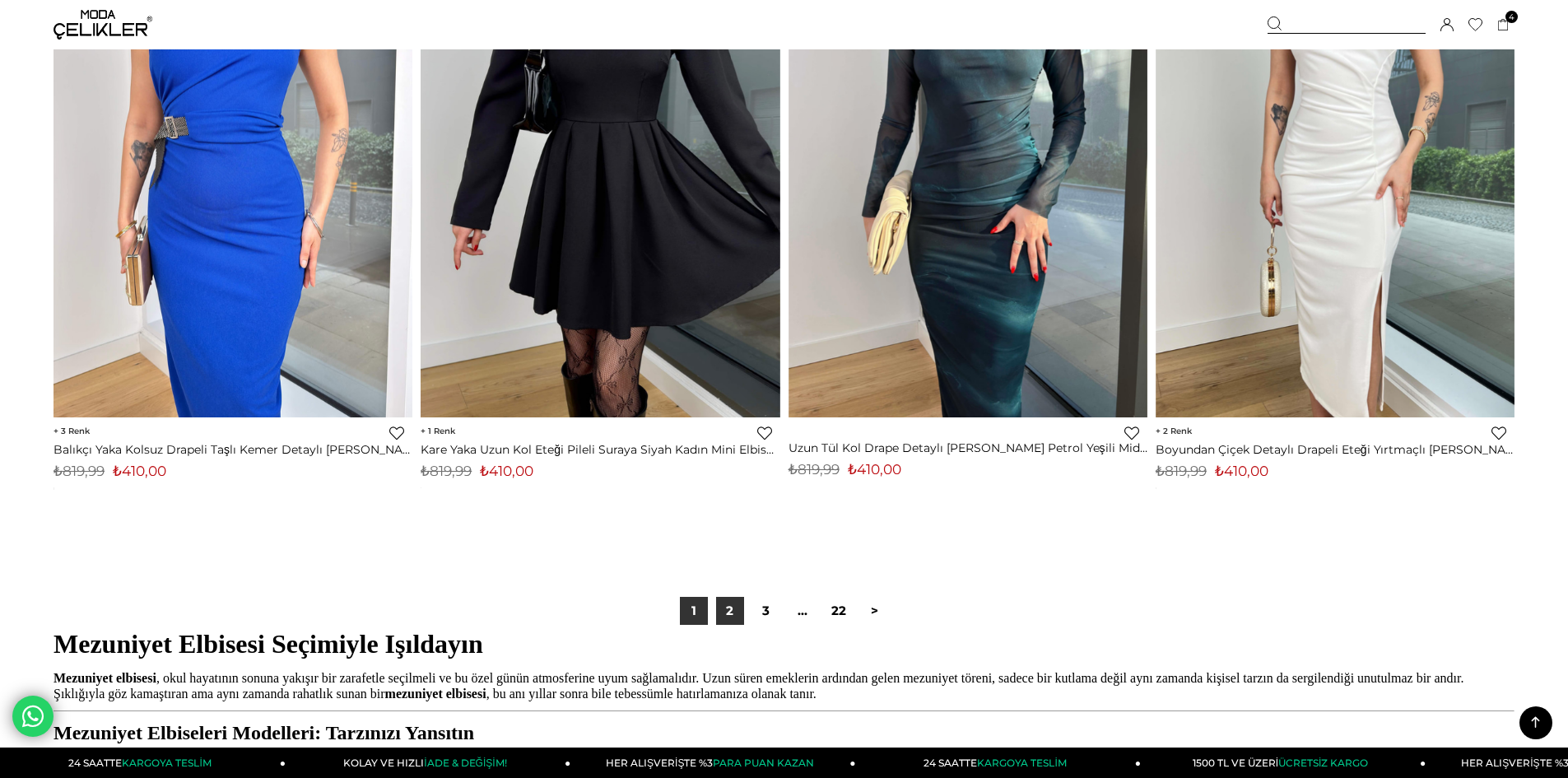
click at [721, 625] on link "2" at bounding box center [730, 610] width 28 height 28
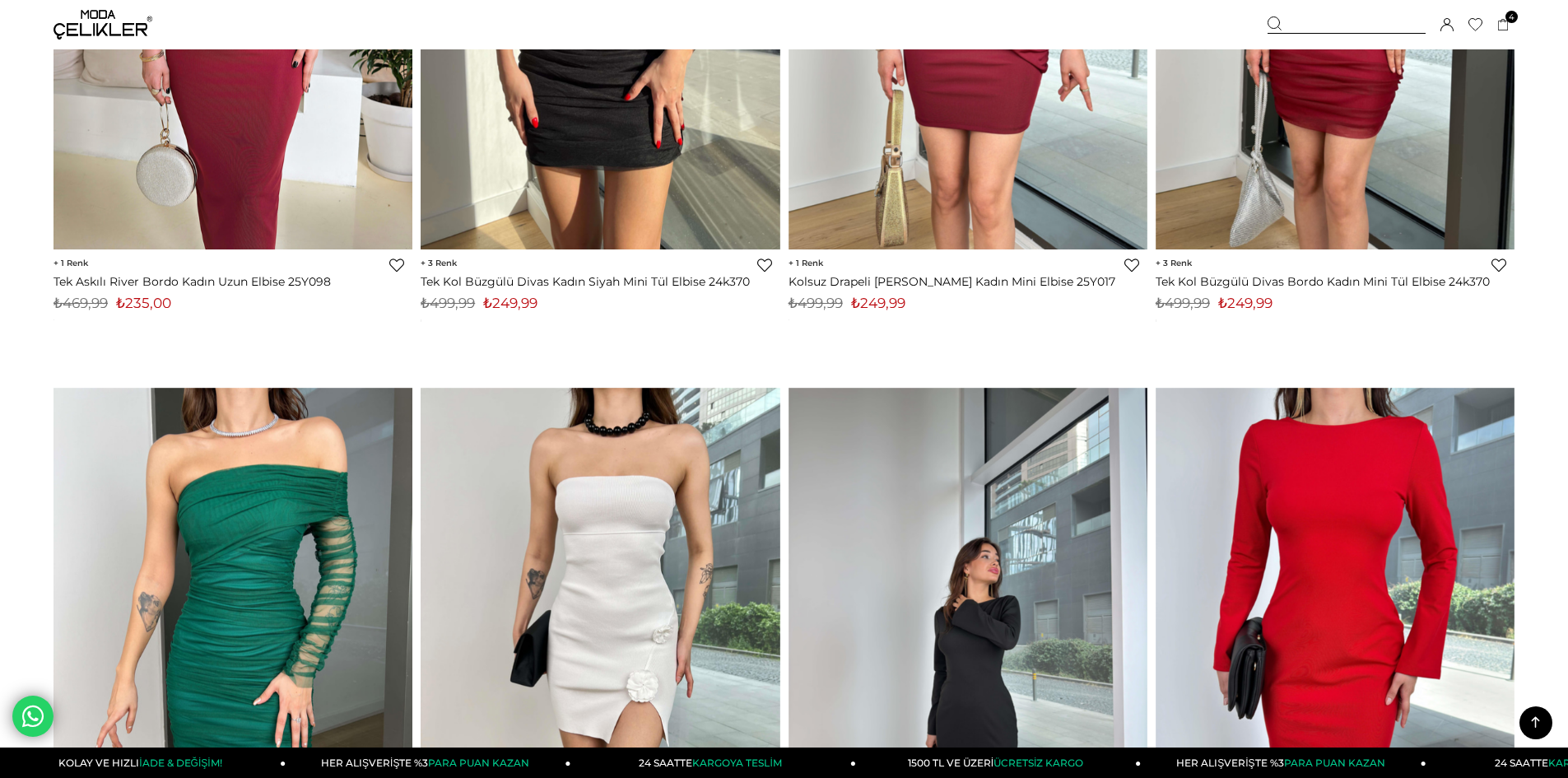
scroll to position [1152, 0]
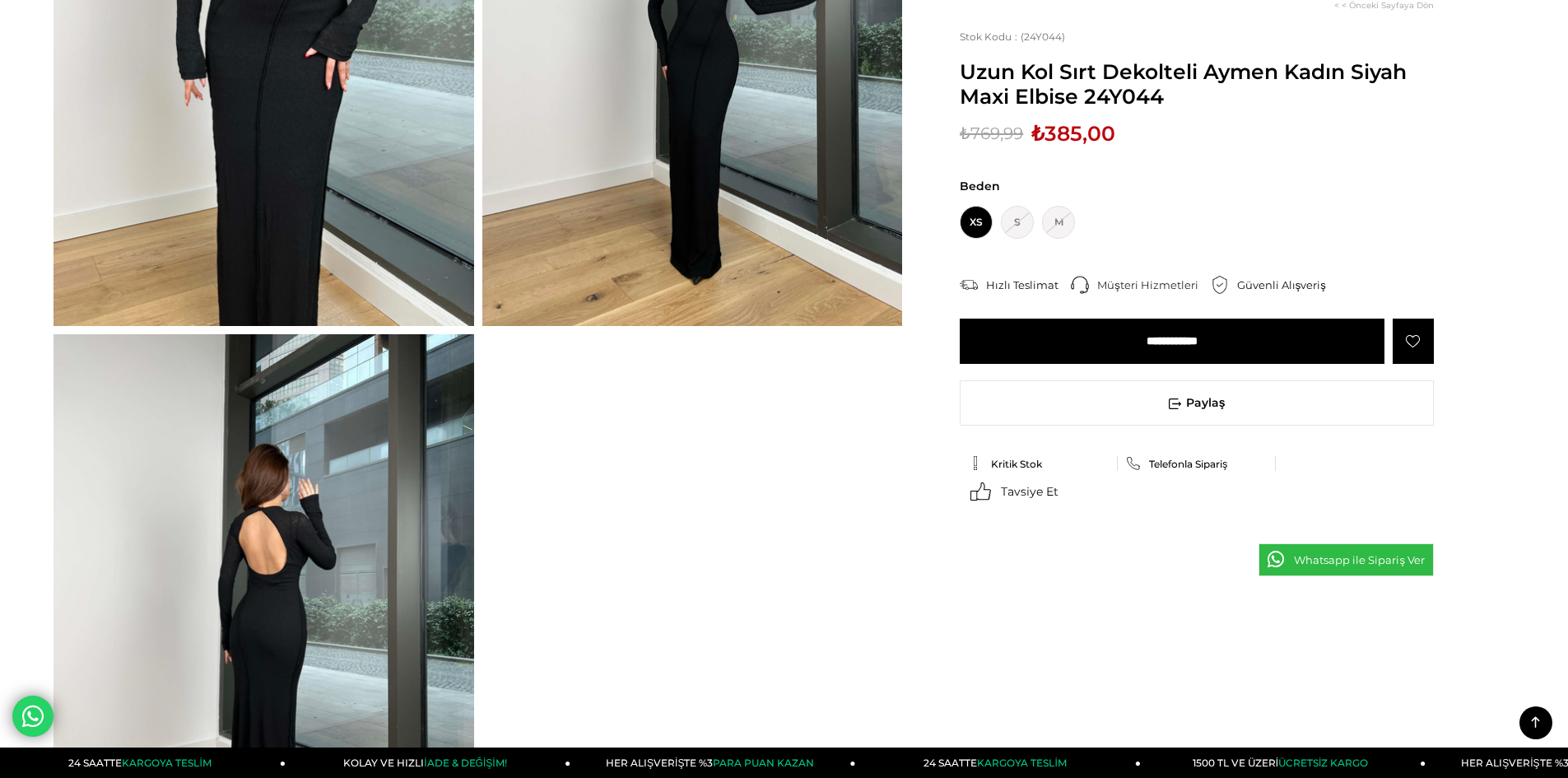
scroll to position [411, 0]
